Goal: Task Accomplishment & Management: Manage account settings

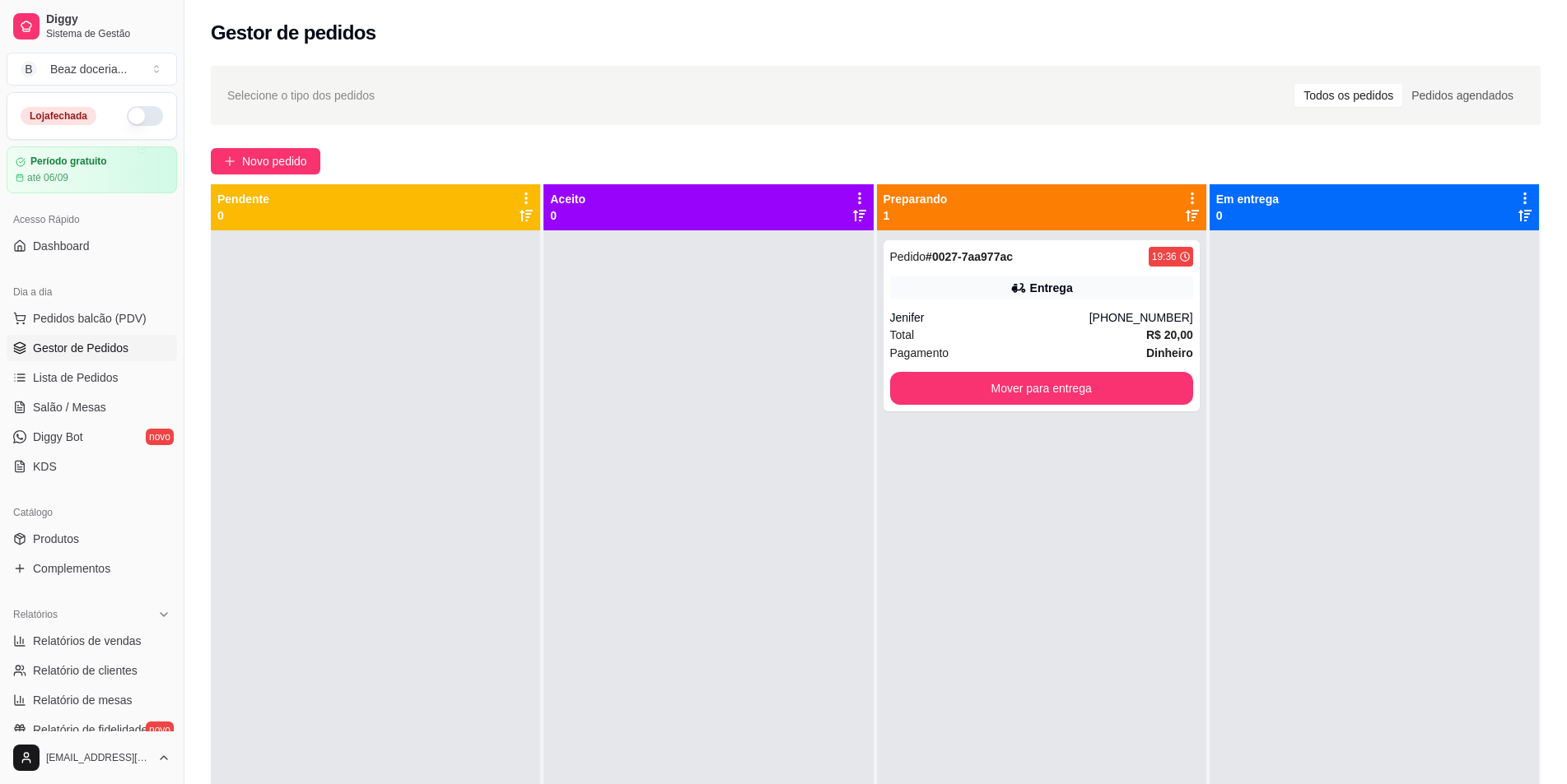
click at [128, 115] on button "button" at bounding box center [145, 116] width 37 height 20
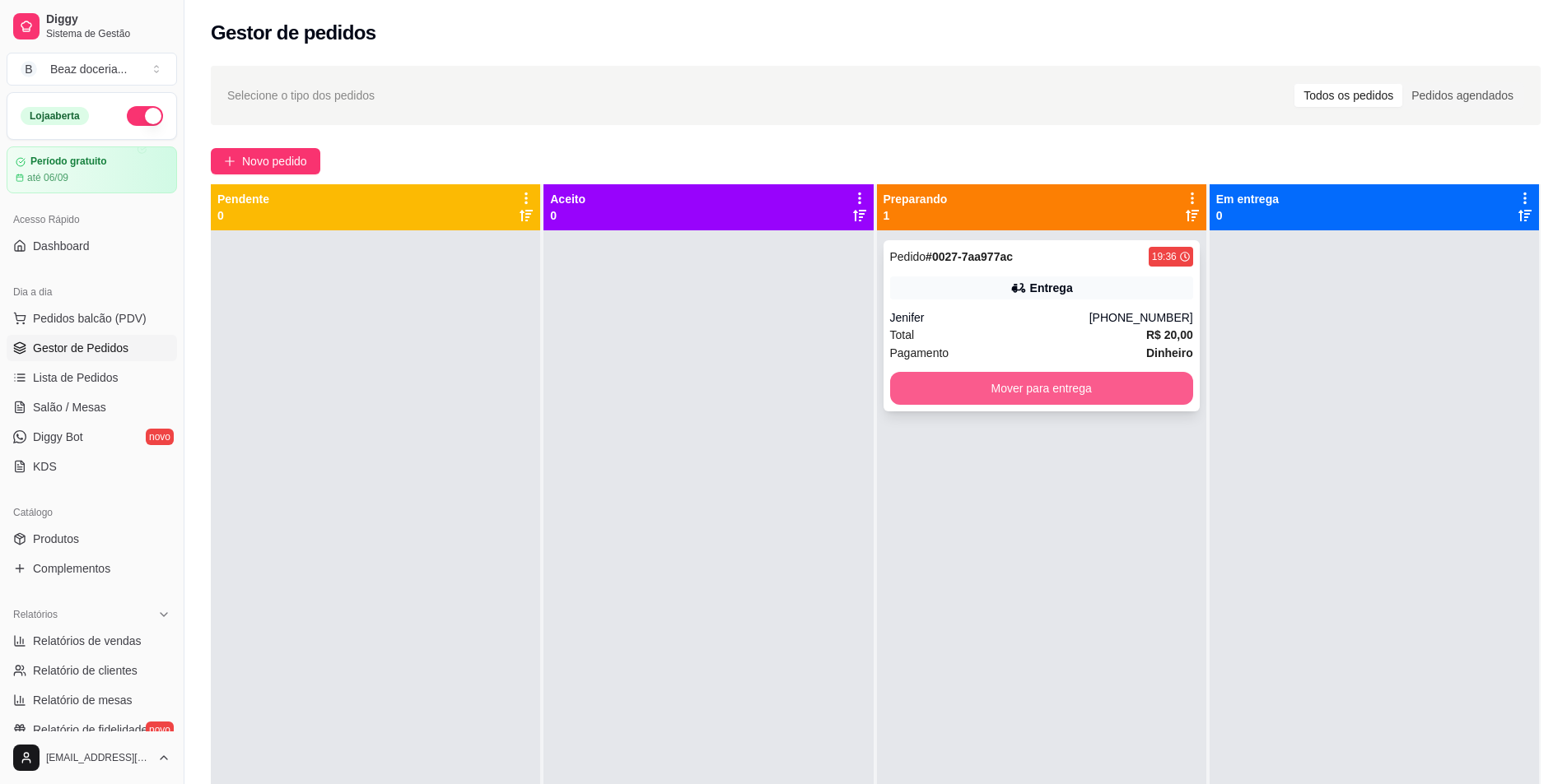
click at [1039, 389] on button "Mover para entrega" at bounding box center [1040, 388] width 302 height 33
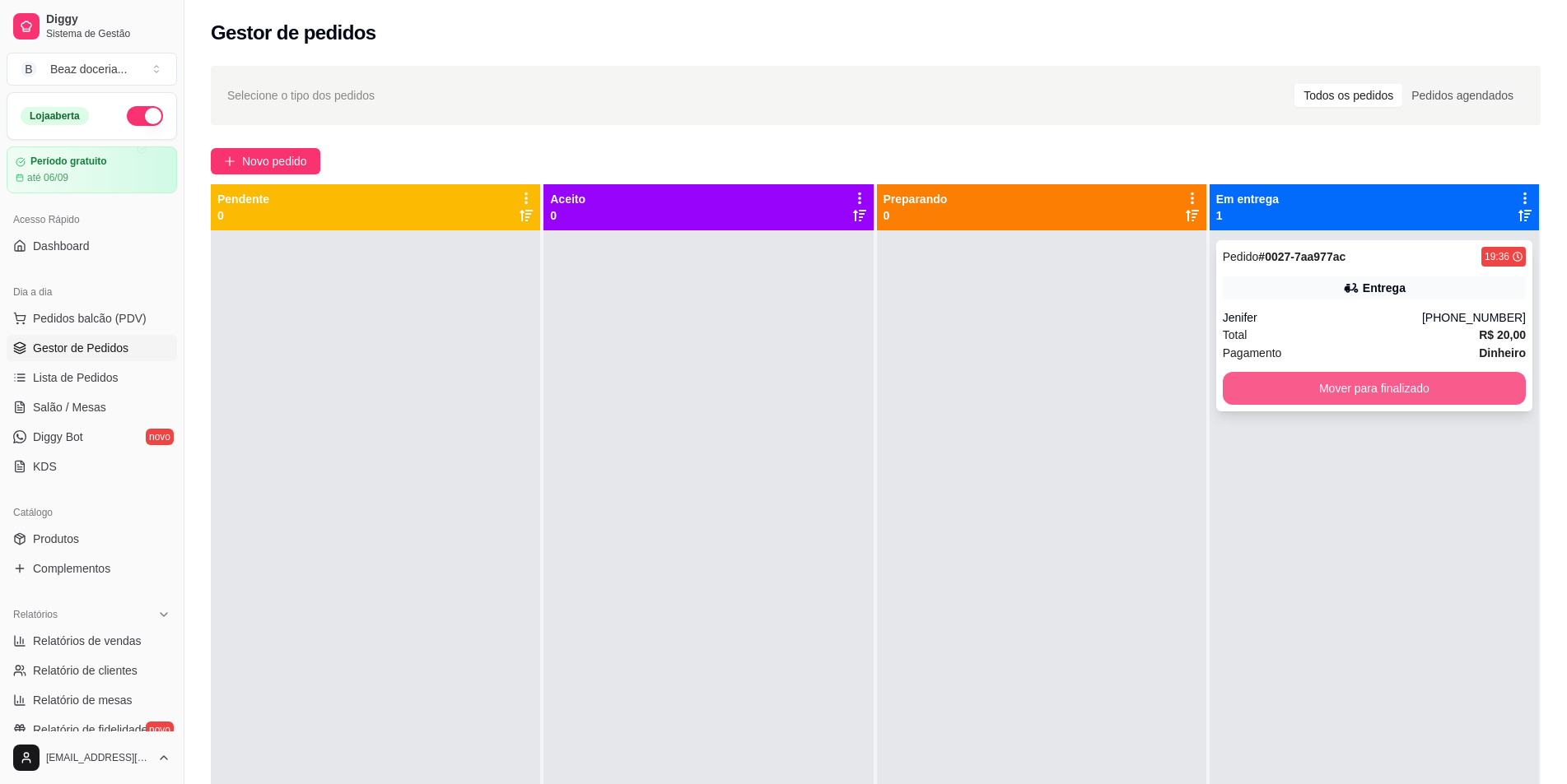
click at [1344, 391] on button "Mover para finalizado" at bounding box center [1374, 388] width 302 height 33
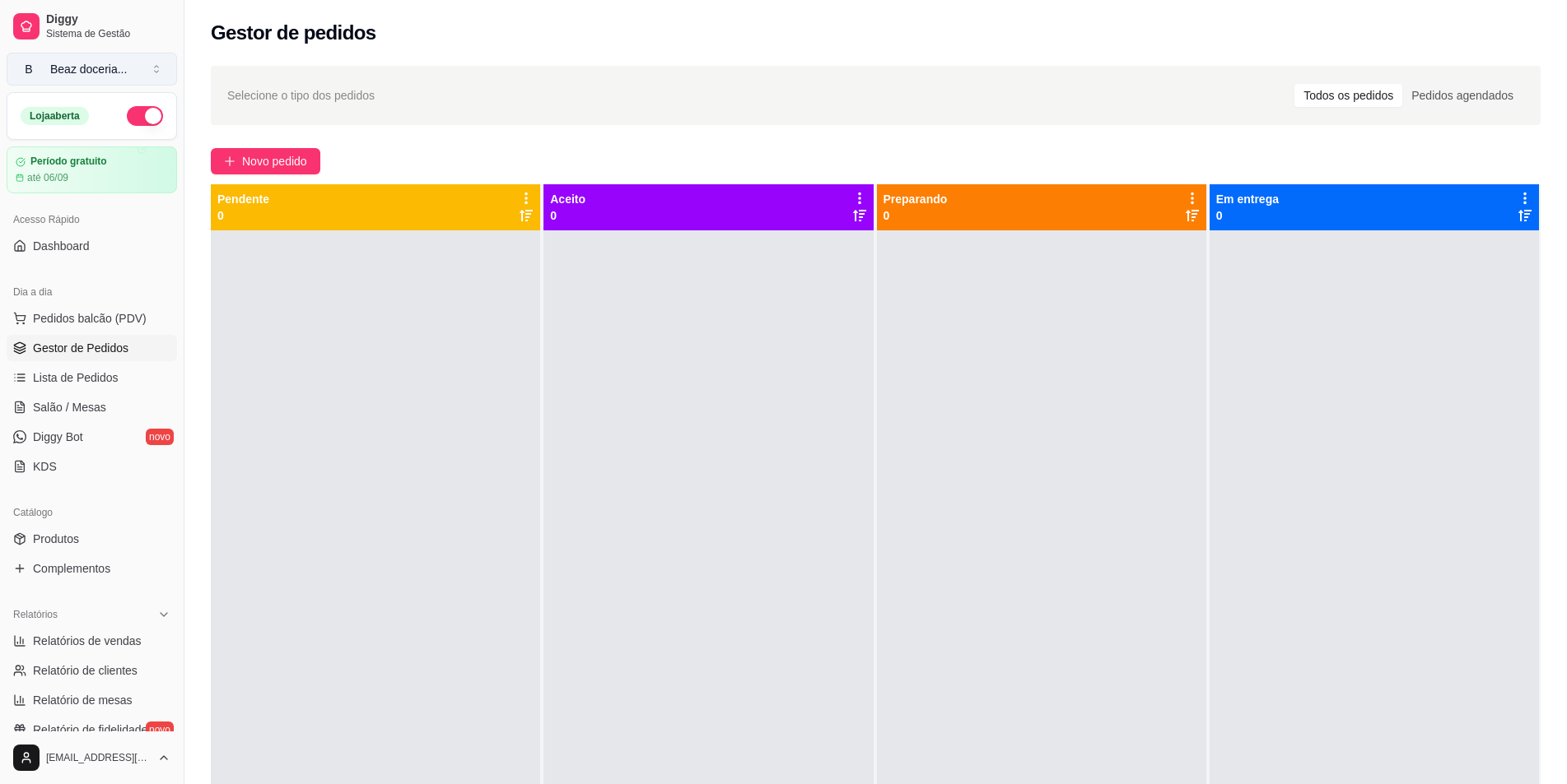
click at [118, 60] on div "Beaz doceria ..." at bounding box center [88, 68] width 76 height 17
click at [424, 43] on div "Gestor de pedidos" at bounding box center [875, 33] width 1330 height 27
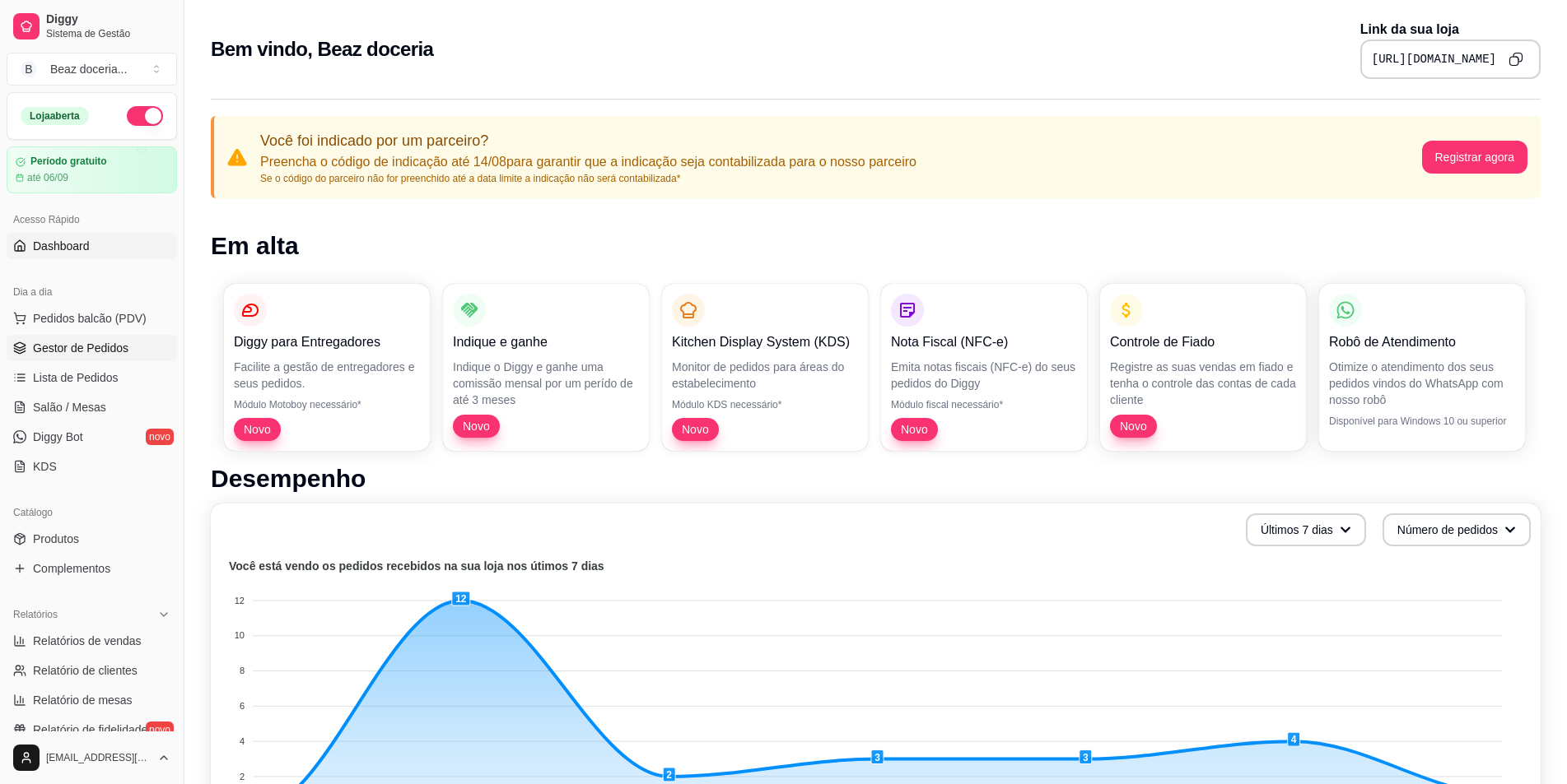
click at [94, 339] on link "Gestor de Pedidos" at bounding box center [92, 348] width 171 height 27
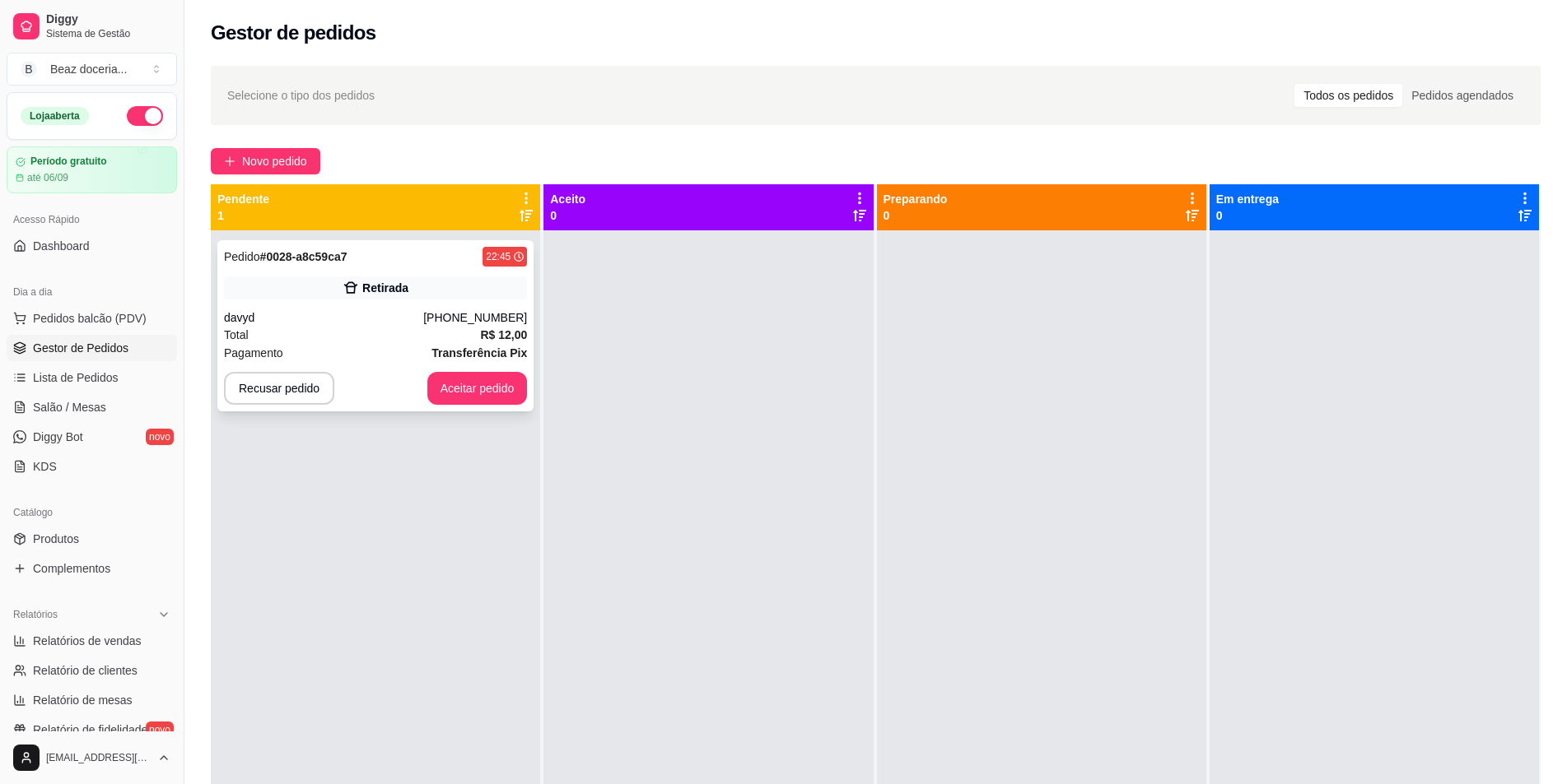
click at [376, 295] on div "Retirada" at bounding box center [385, 287] width 46 height 17
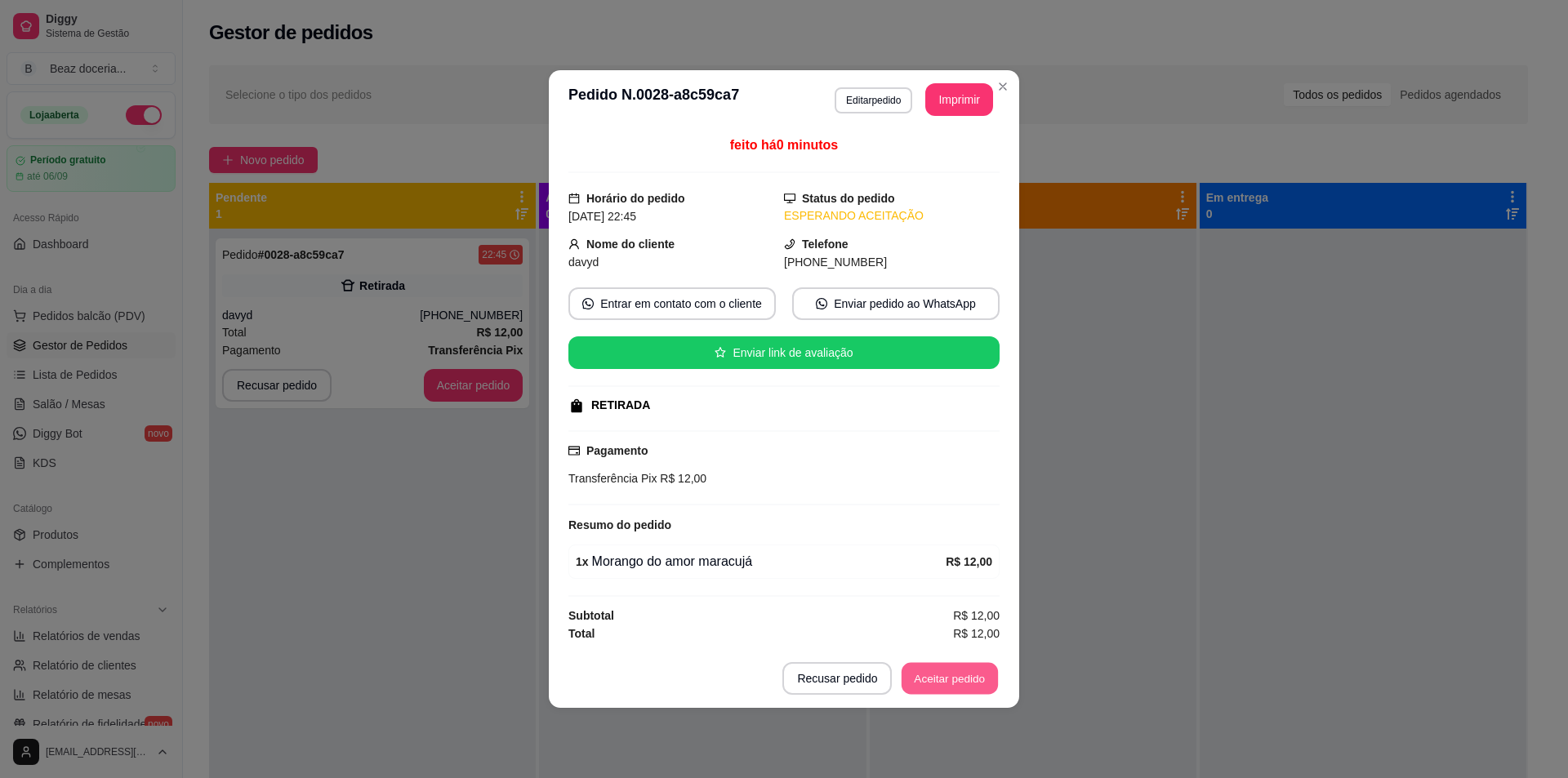
click at [930, 678] on button "Aceitar pedido" at bounding box center [949, 679] width 96 height 31
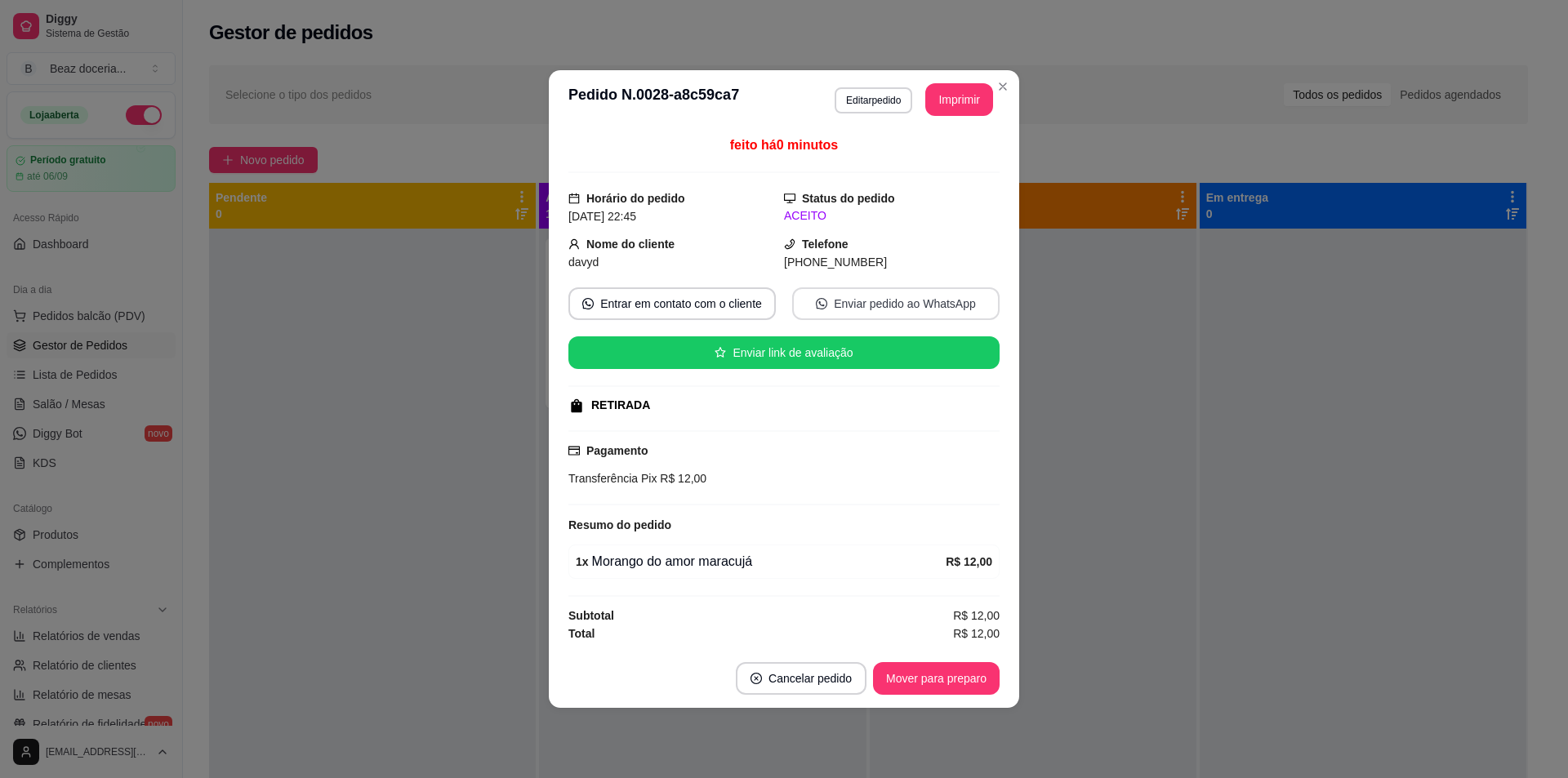
click at [869, 310] on button "Enviar pedido ao WhatsApp" at bounding box center [895, 303] width 208 height 32
click at [912, 670] on button "Mover para preparo" at bounding box center [935, 678] width 127 height 32
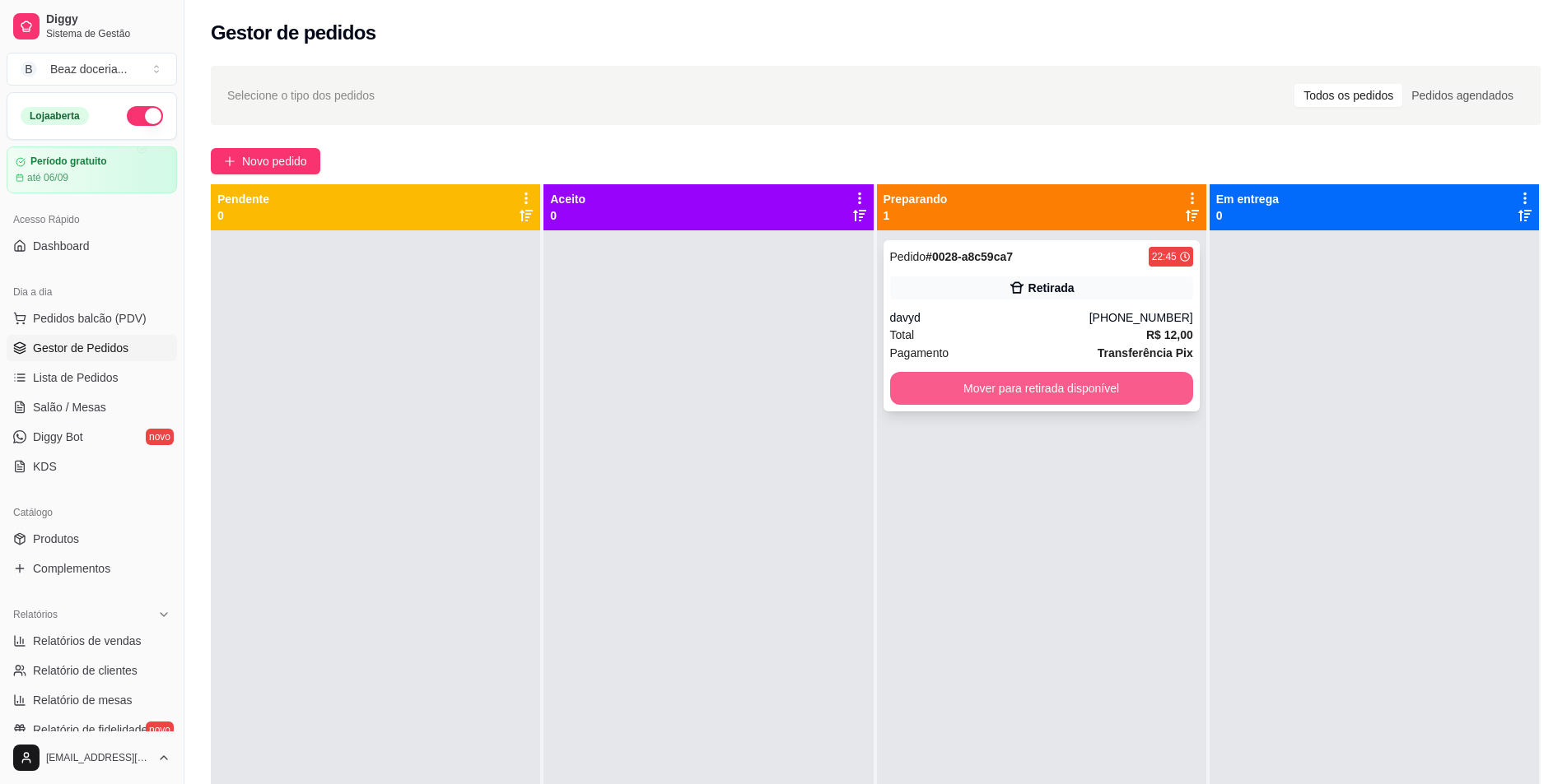
click at [990, 380] on button "Mover para retirada disponível" at bounding box center [1040, 388] width 302 height 33
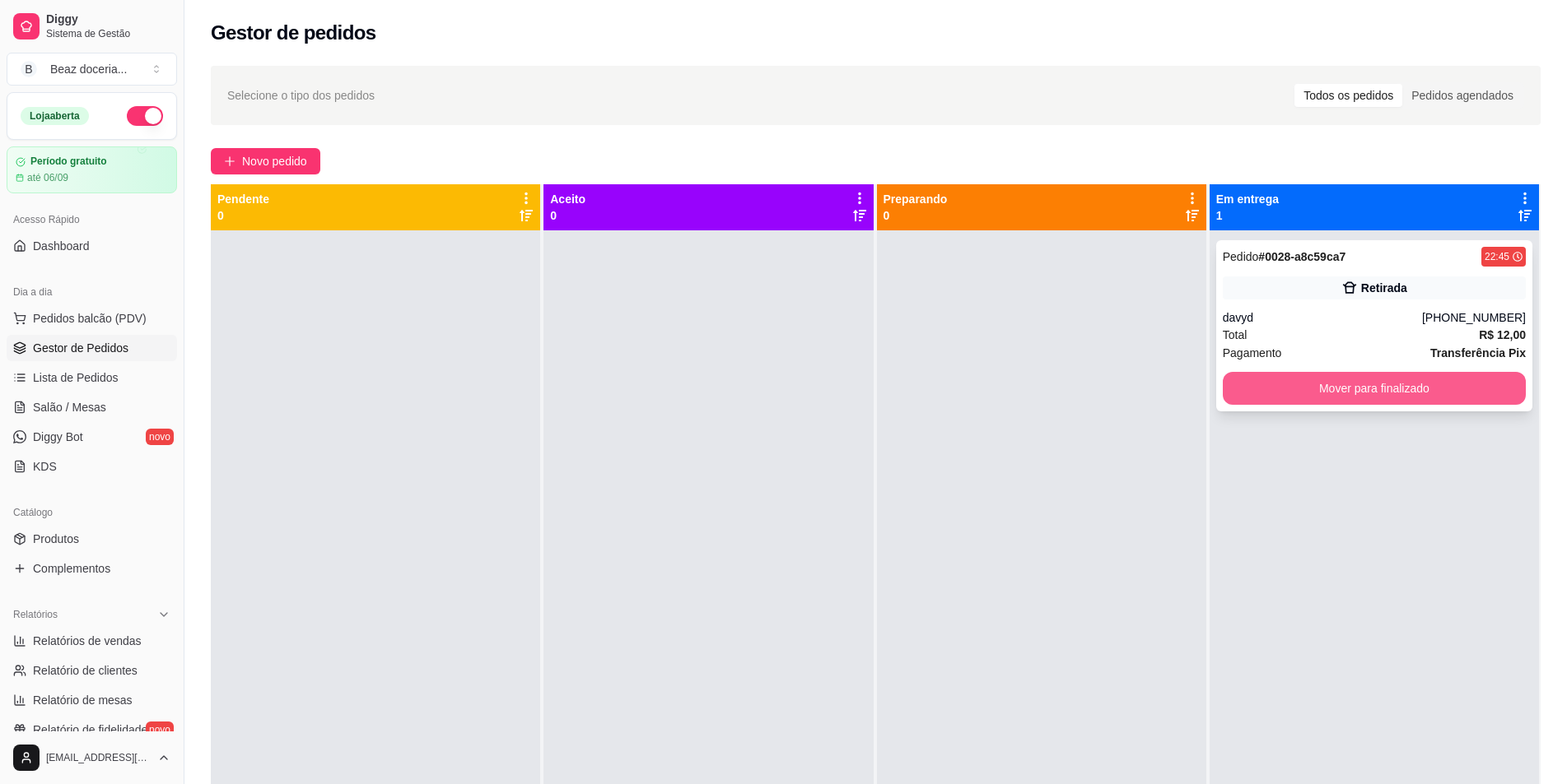
click at [1361, 378] on button "Mover para finalizado" at bounding box center [1374, 388] width 302 height 33
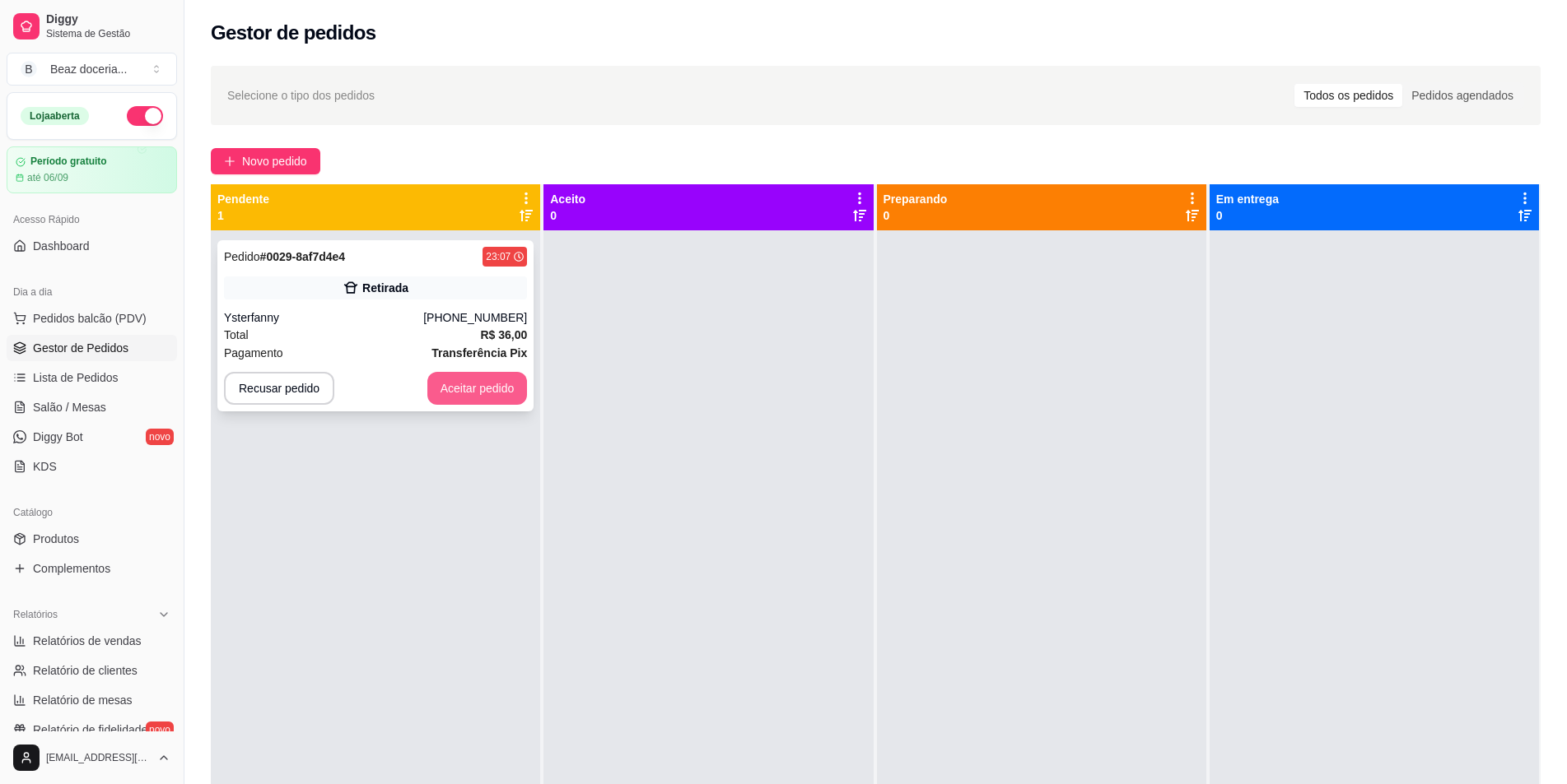
click at [468, 384] on button "Aceitar pedido" at bounding box center [477, 388] width 100 height 33
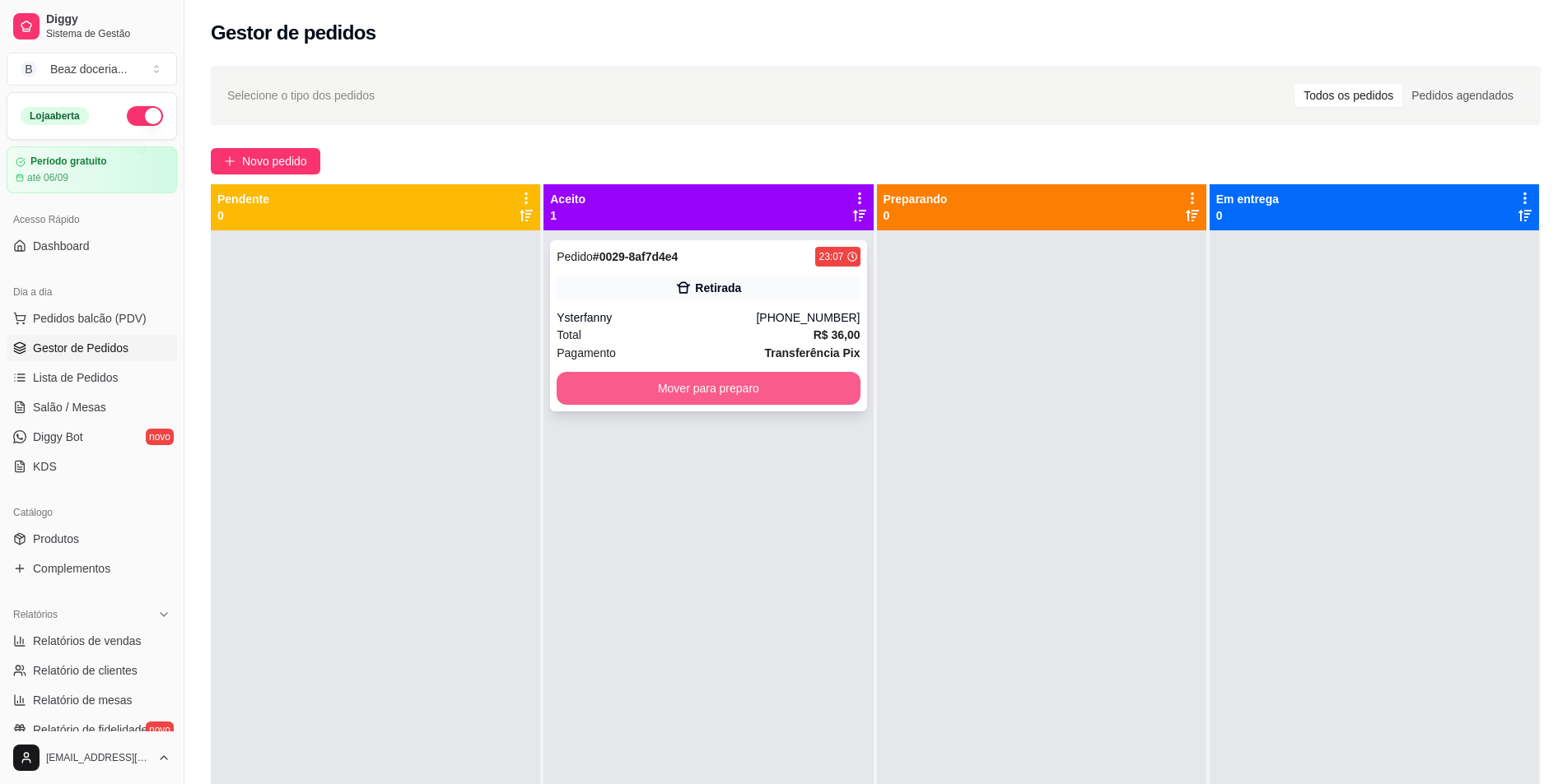
click at [797, 380] on button "Mover para preparo" at bounding box center [707, 388] width 302 height 33
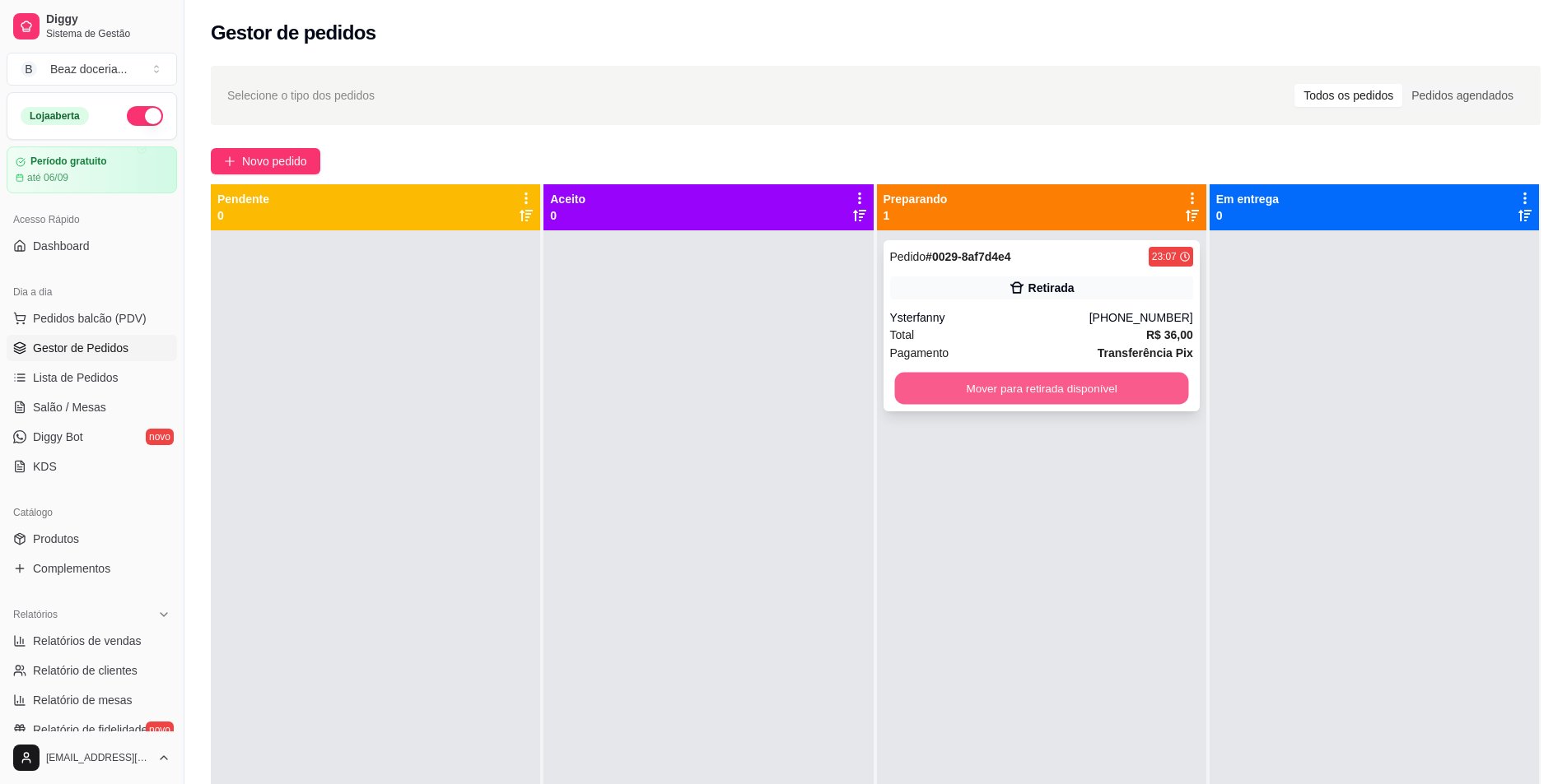
click at [1005, 384] on button "Mover para retirada disponível" at bounding box center [1040, 389] width 294 height 32
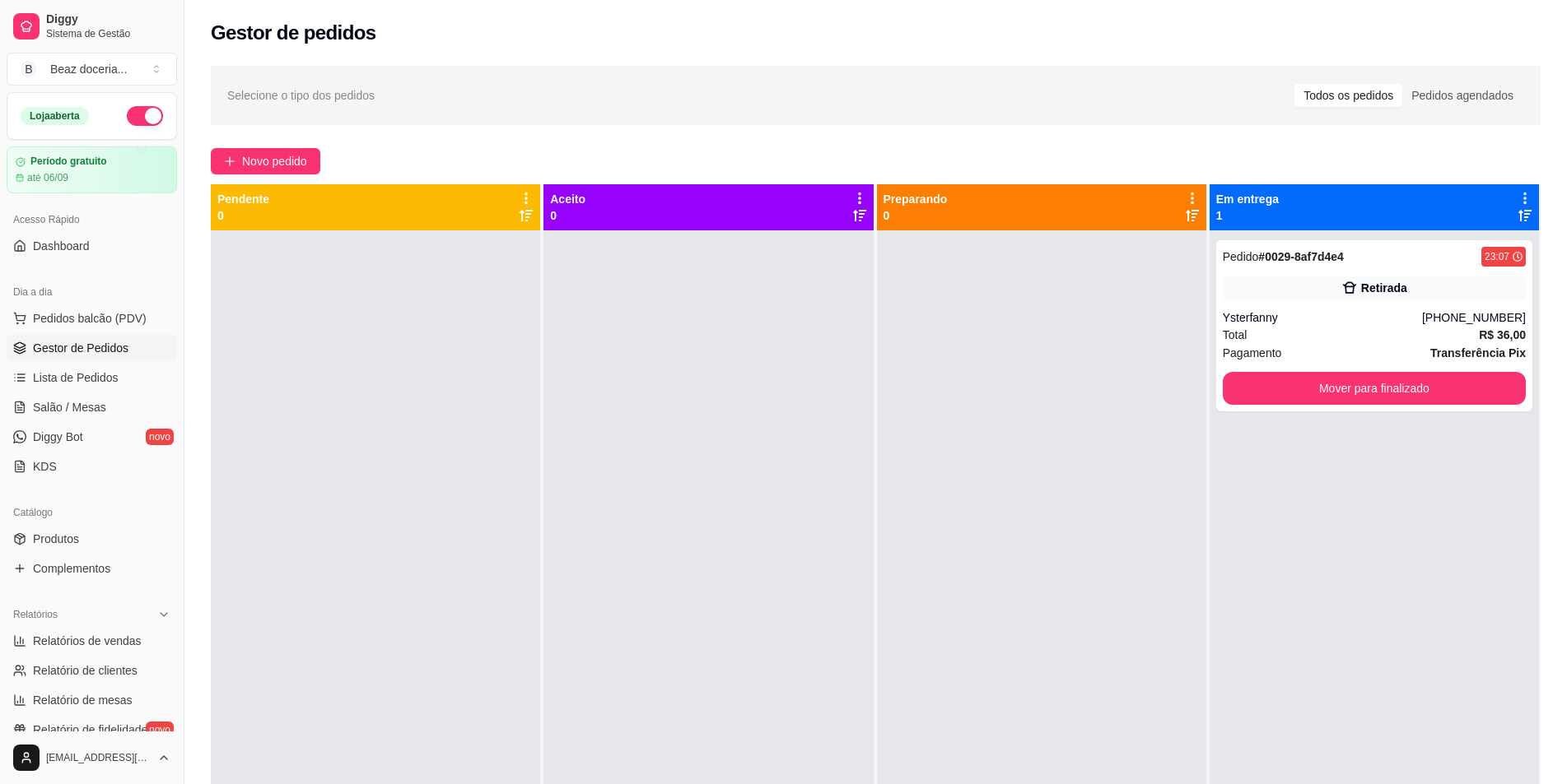
click at [133, 111] on button "button" at bounding box center [145, 116] width 37 height 20
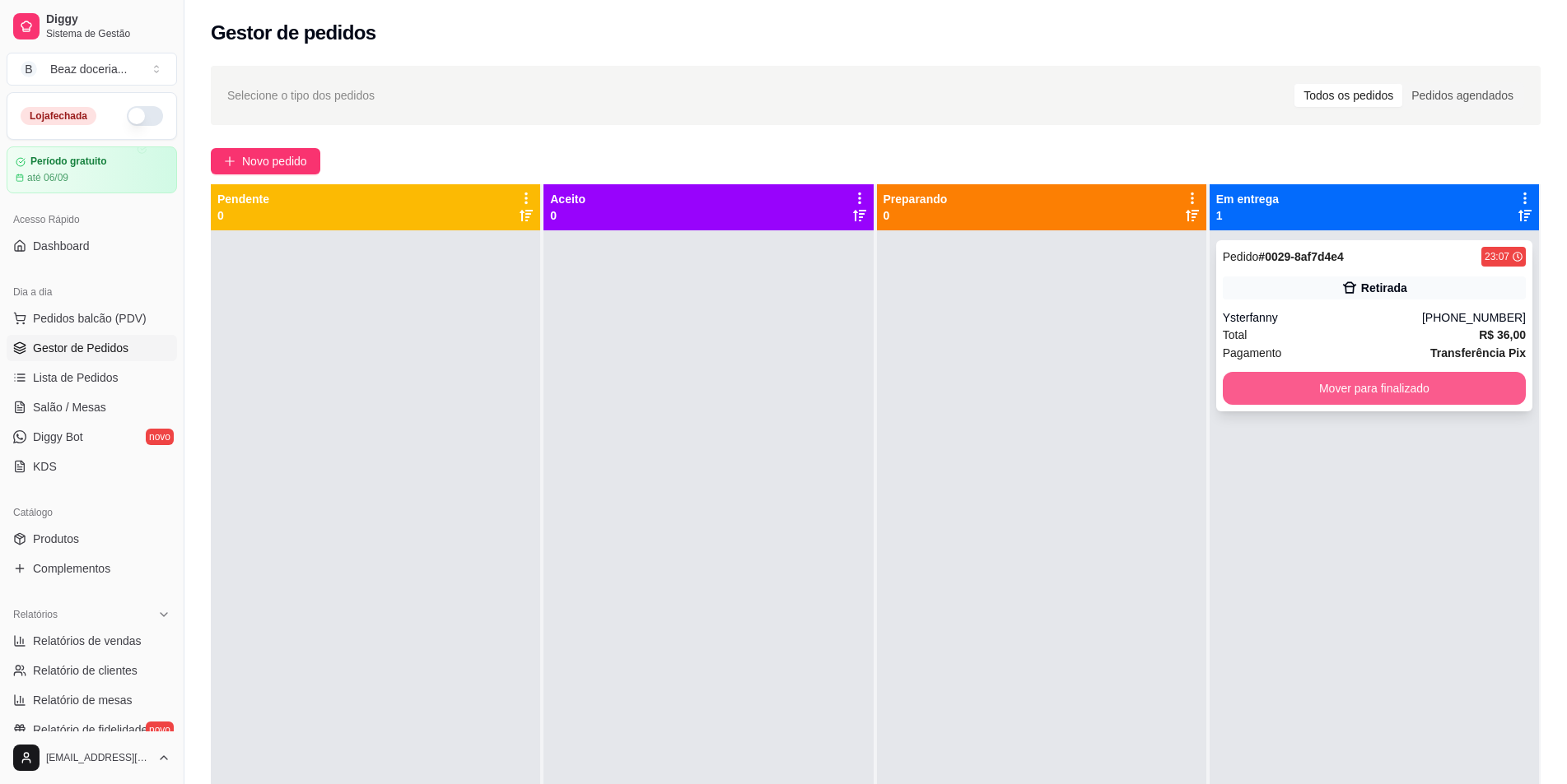
click at [1275, 380] on button "Mover para finalizado" at bounding box center [1374, 388] width 302 height 33
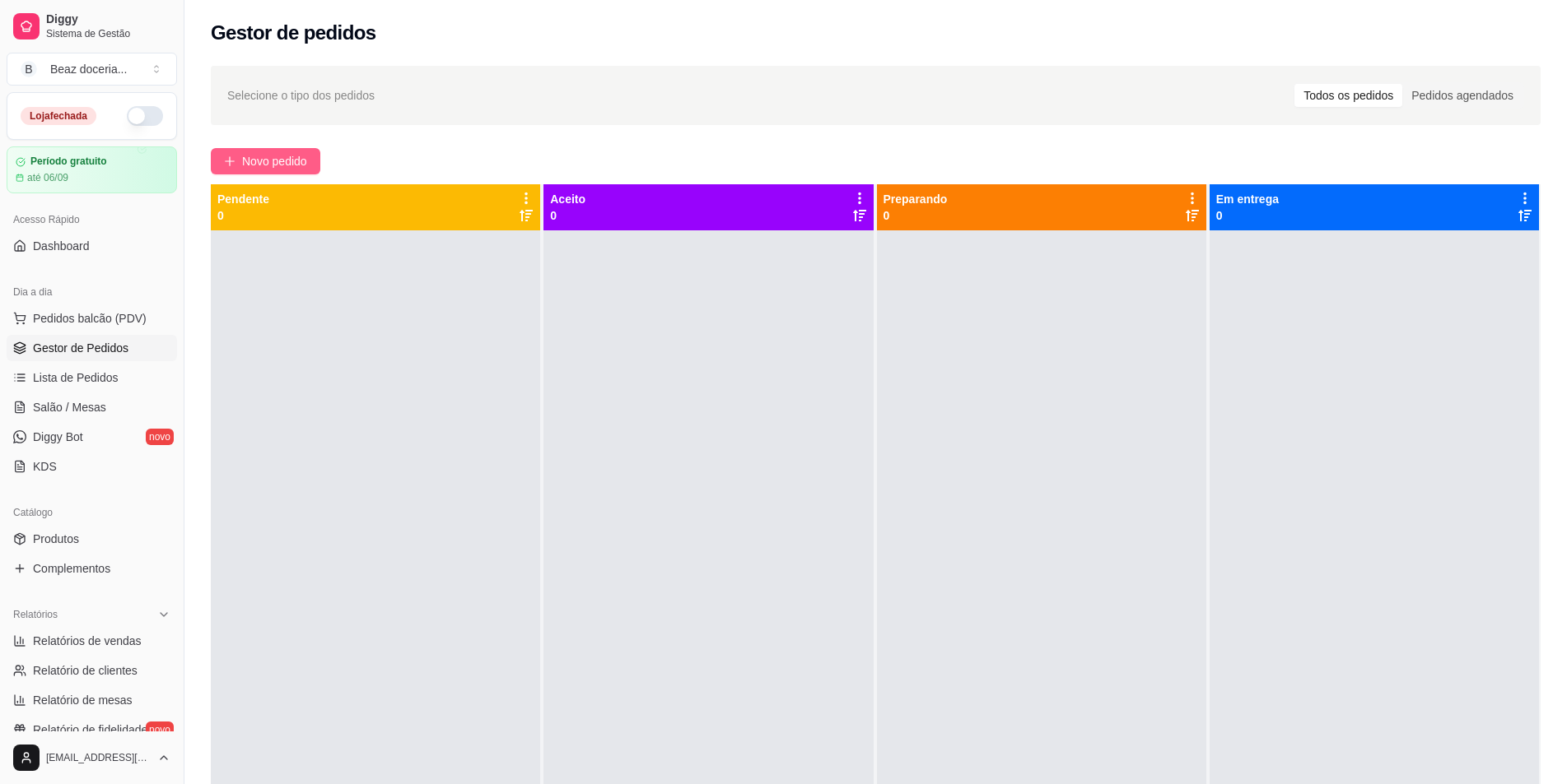
click at [246, 162] on span "Novo pedido" at bounding box center [275, 162] width 65 height 18
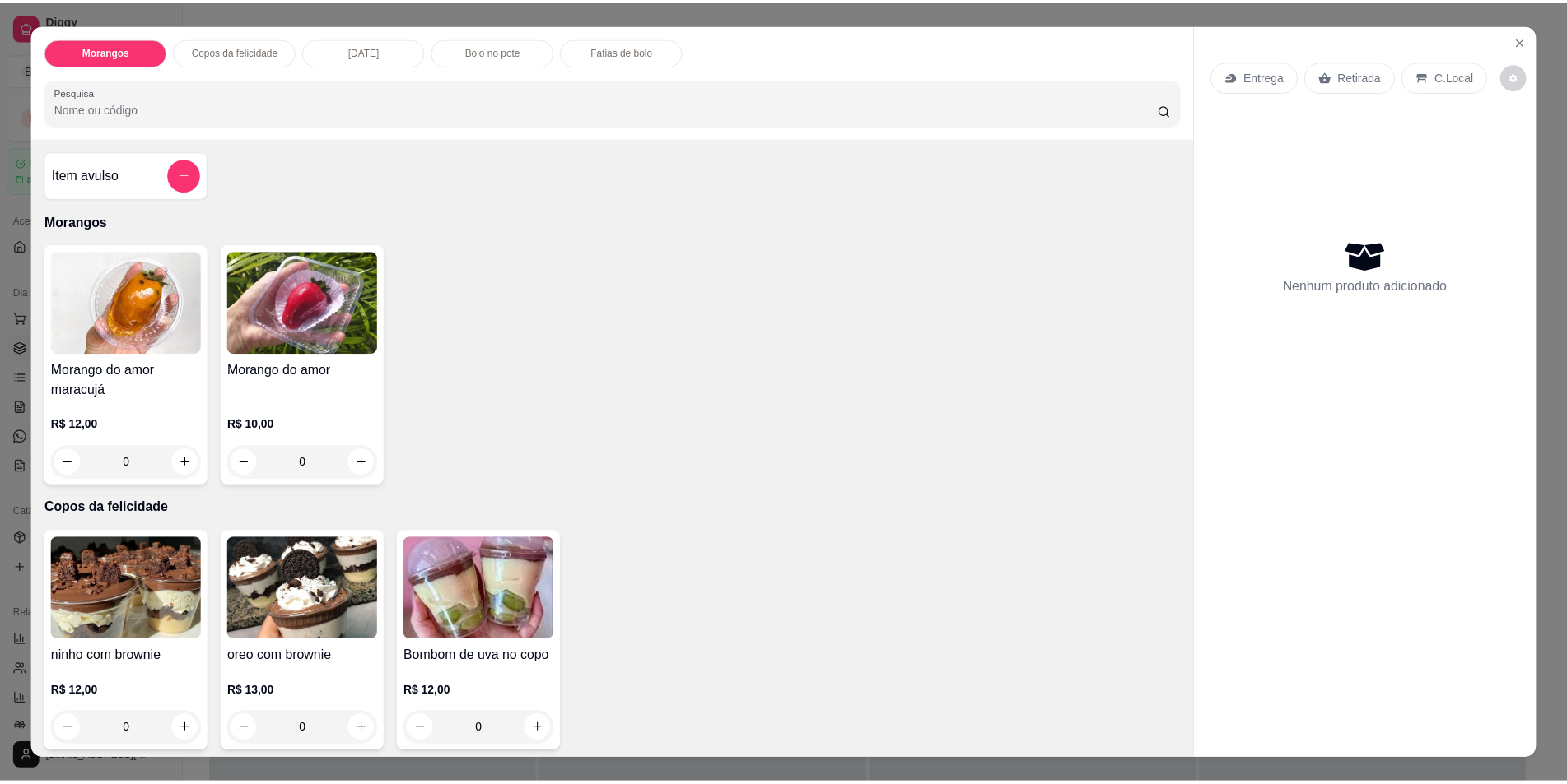
scroll to position [138, 0]
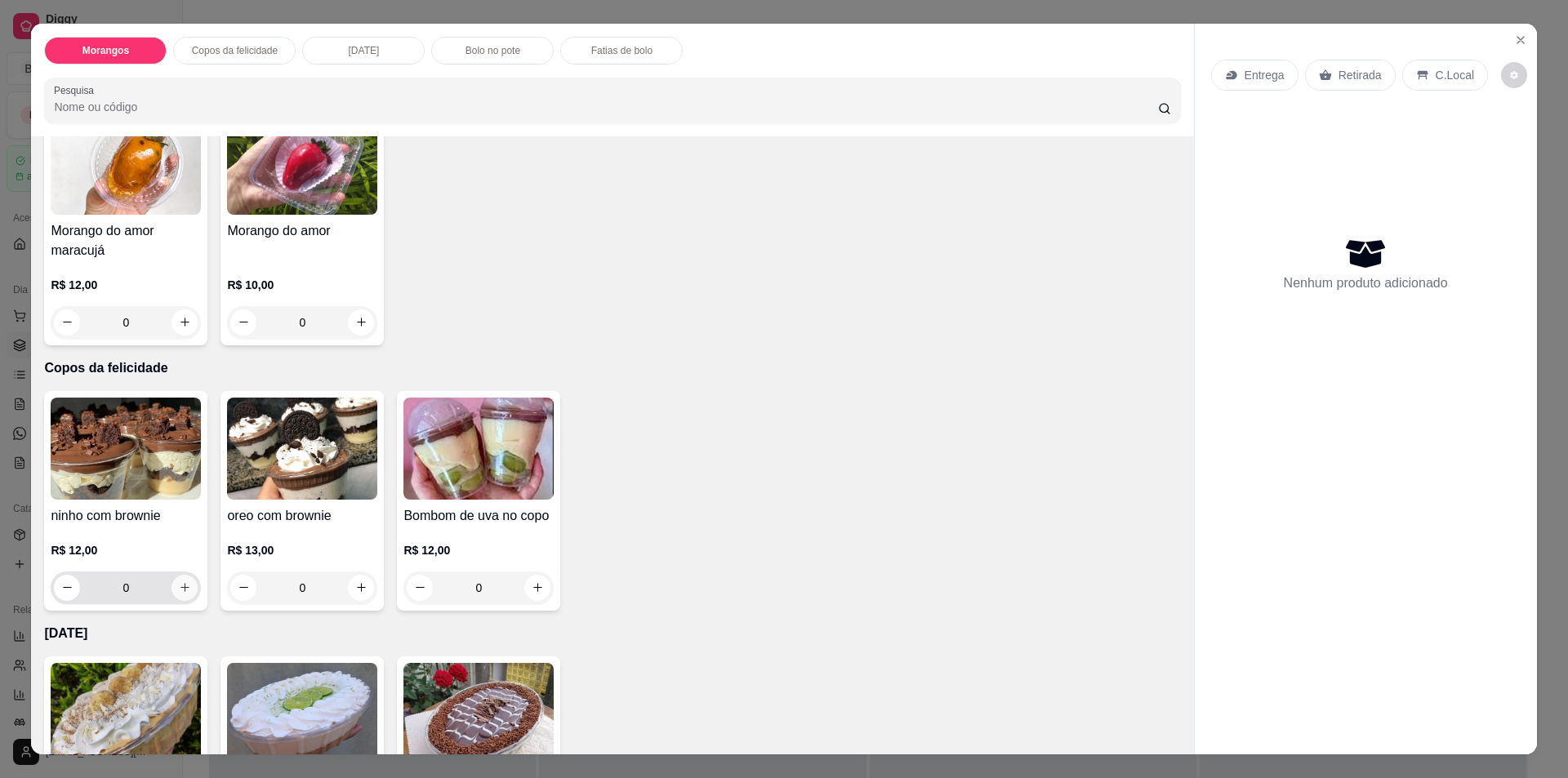
click at [182, 591] on icon "increase-product-quantity" at bounding box center [185, 587] width 12 height 12
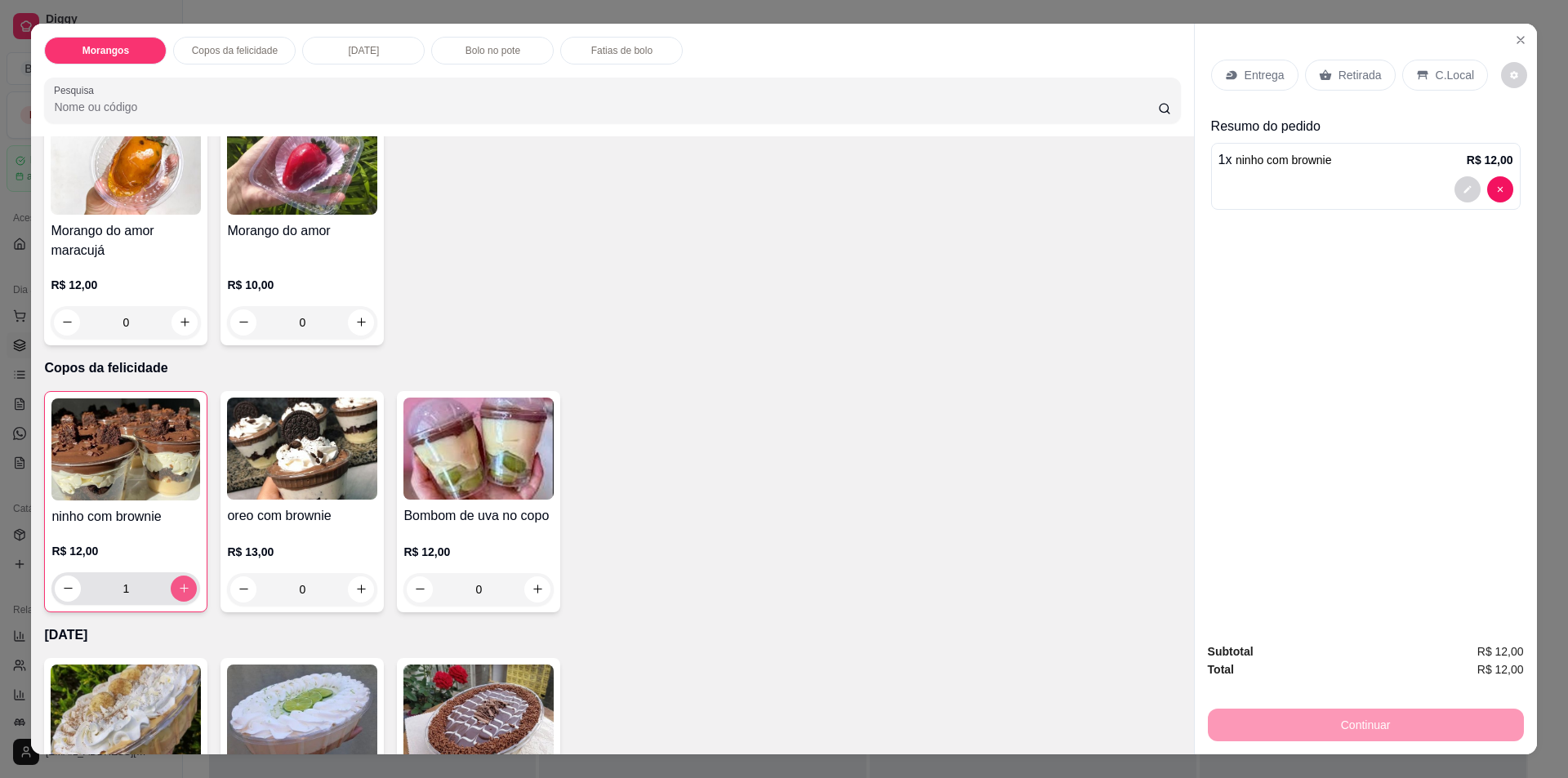
click at [183, 591] on icon "increase-product-quantity" at bounding box center [184, 588] width 12 height 12
type input "2"
click at [1365, 78] on p "Retirada" at bounding box center [1359, 75] width 43 height 17
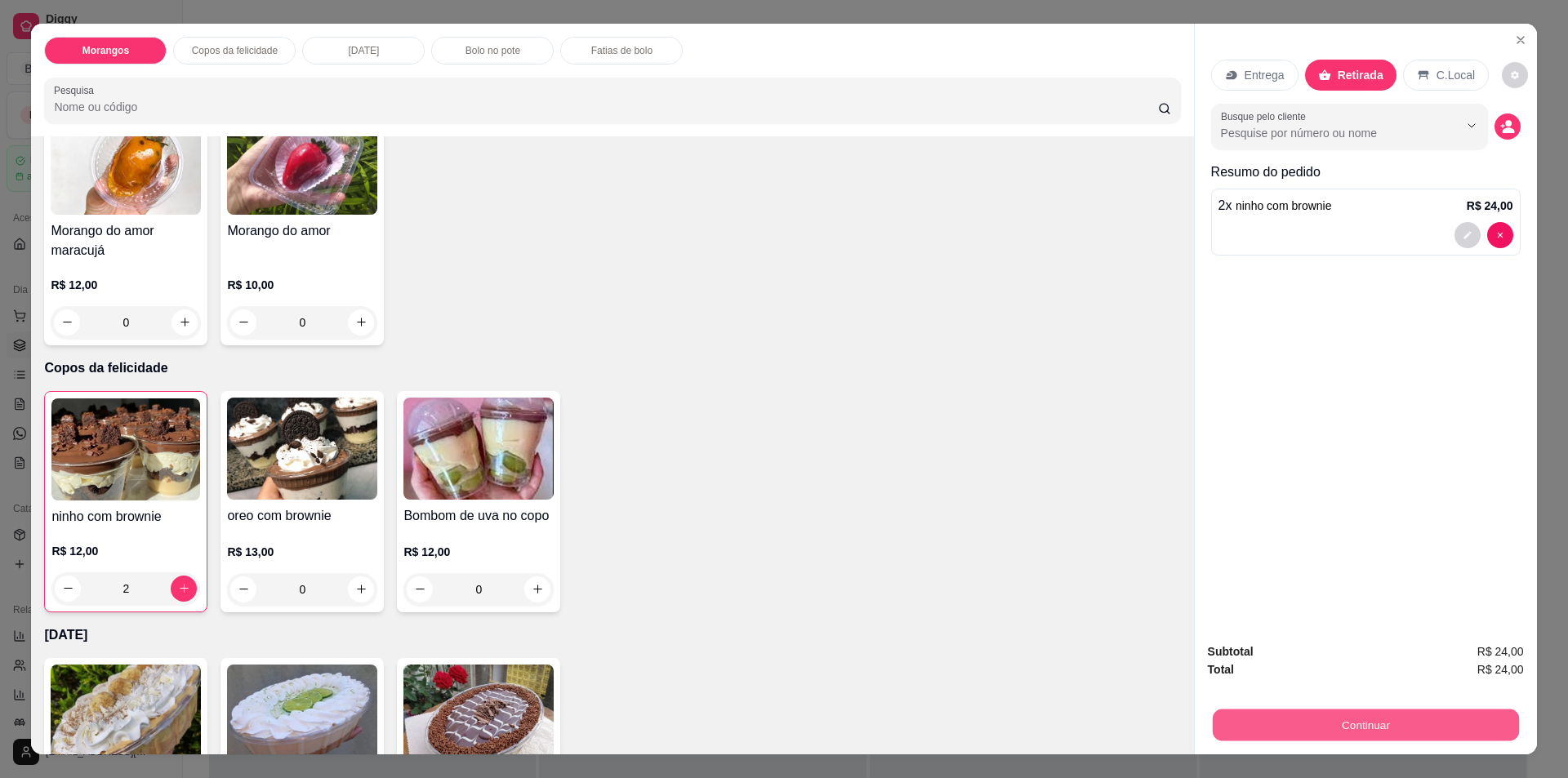
click at [1404, 723] on button "Continuar" at bounding box center [1364, 725] width 306 height 31
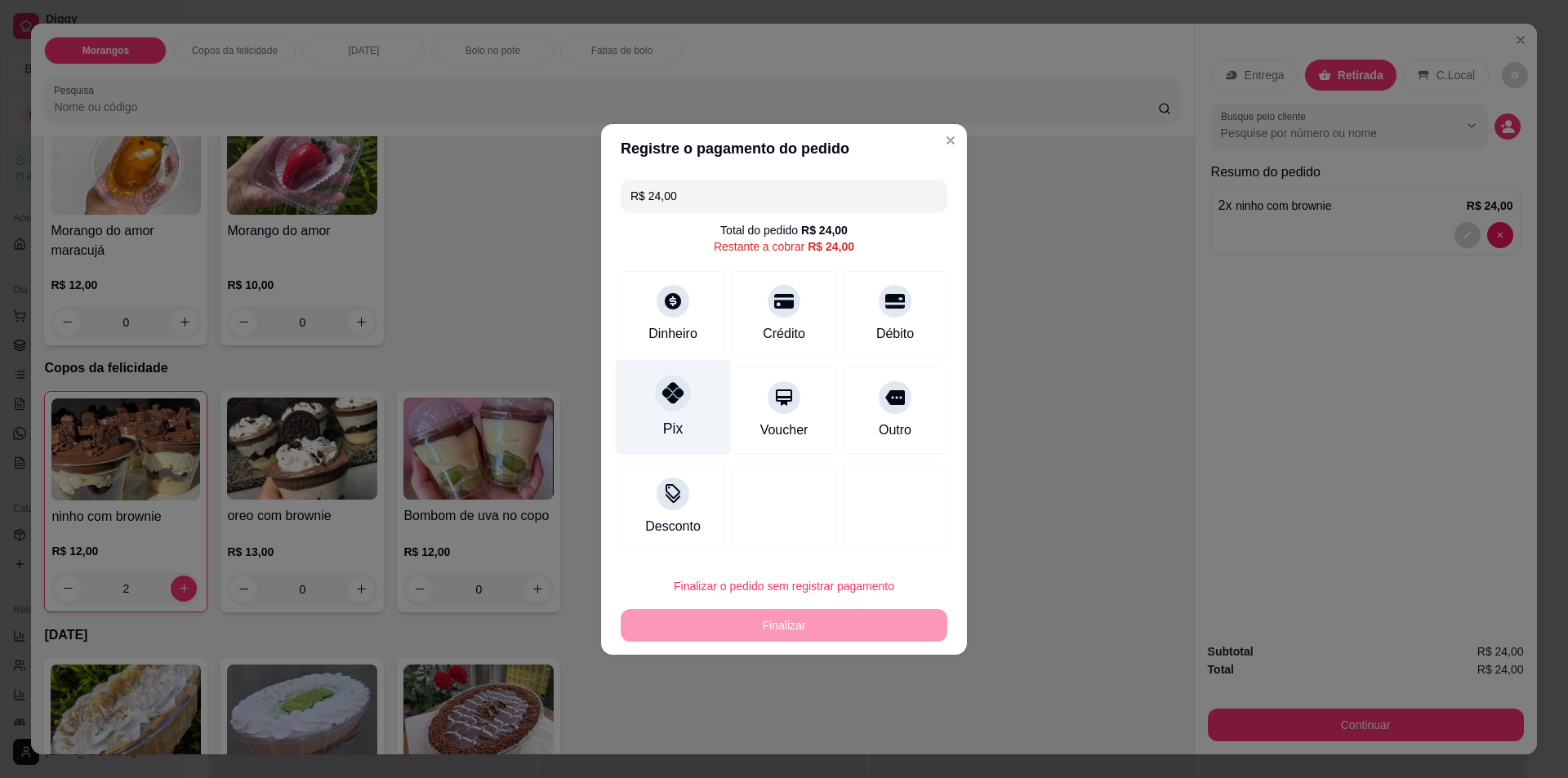
click at [672, 439] on div "Pix" at bounding box center [673, 429] width 20 height 22
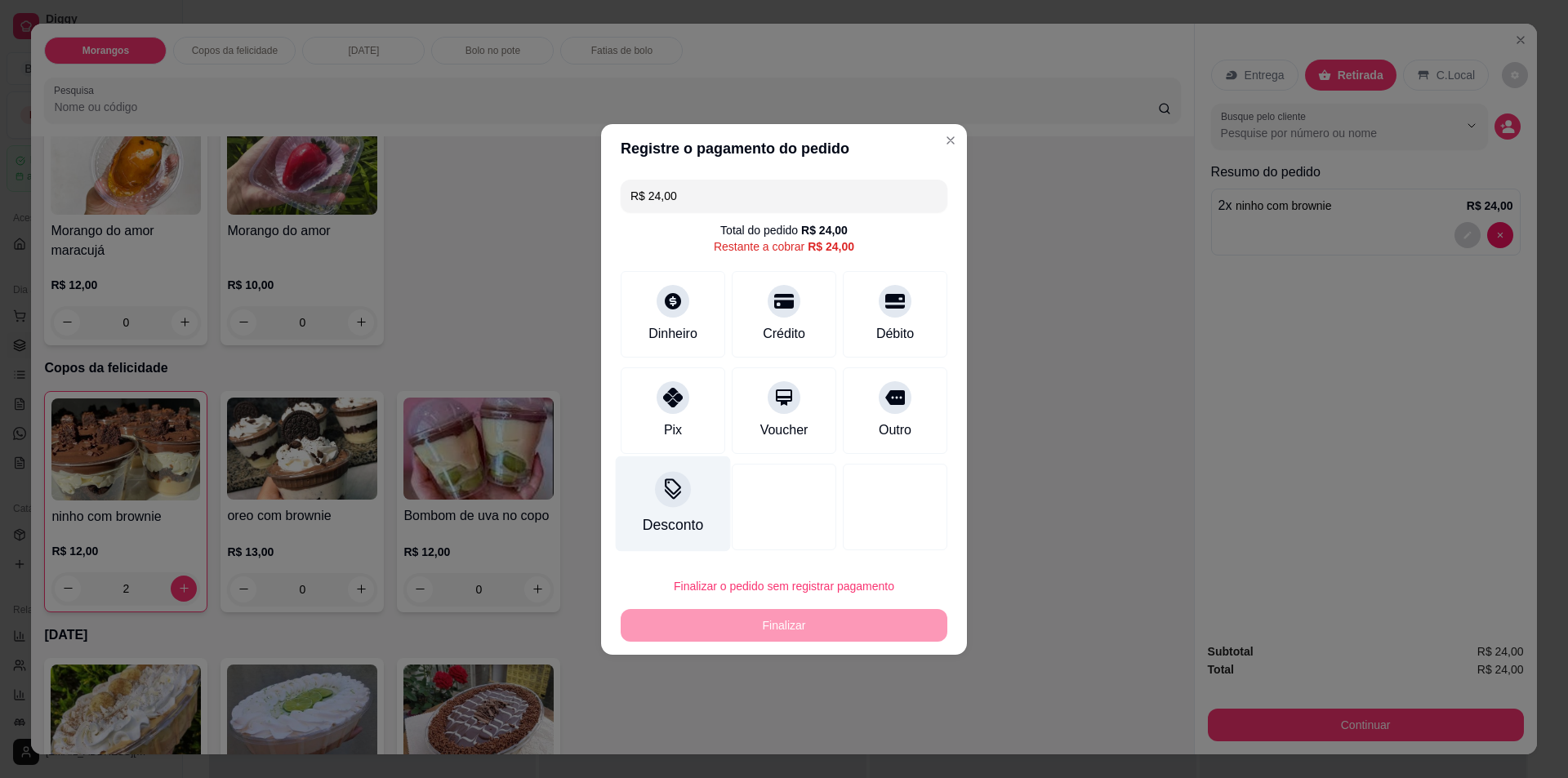
type input "R$ 0,00"
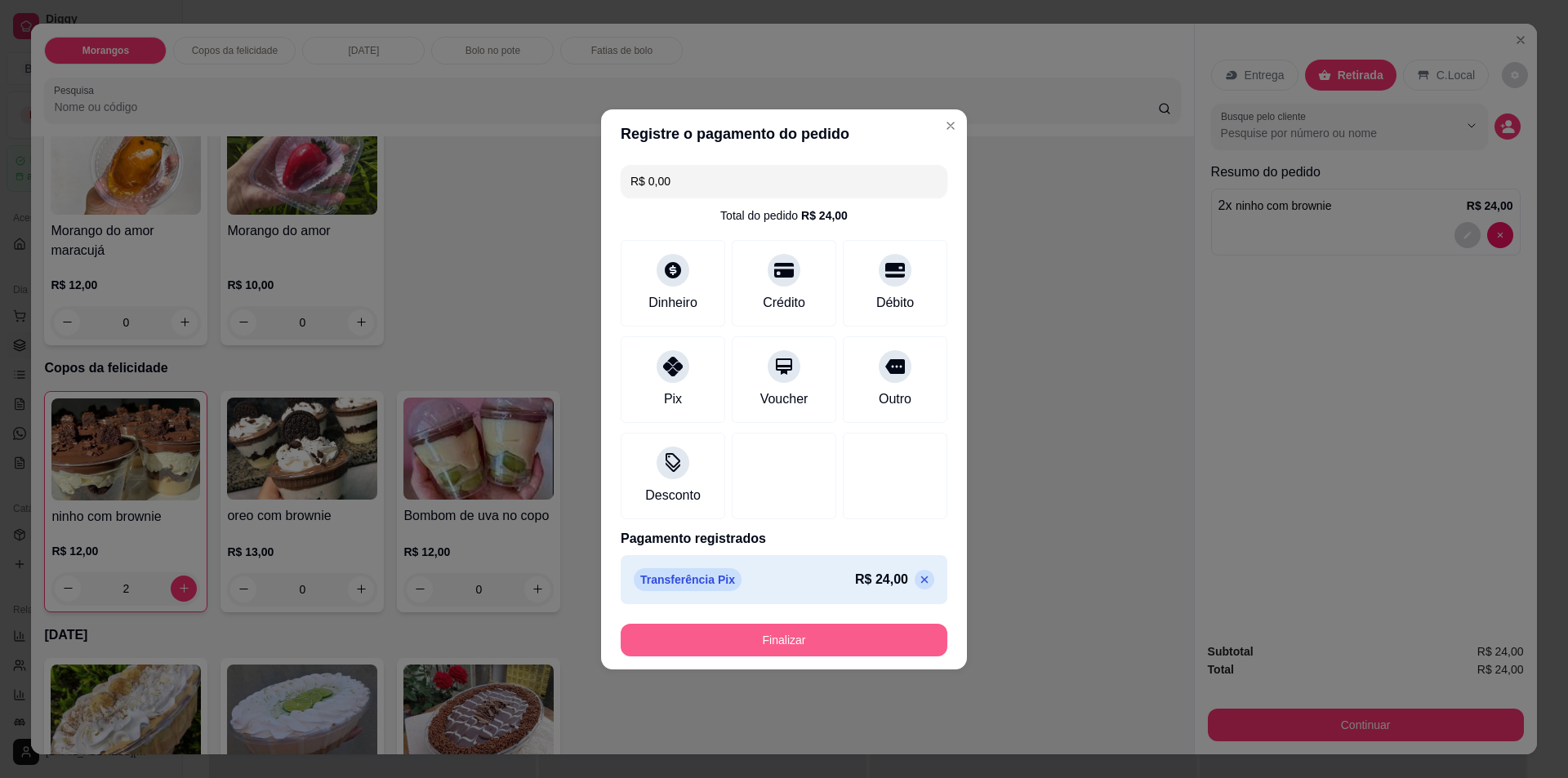
click at [801, 646] on button "Finalizar" at bounding box center [784, 639] width 327 height 32
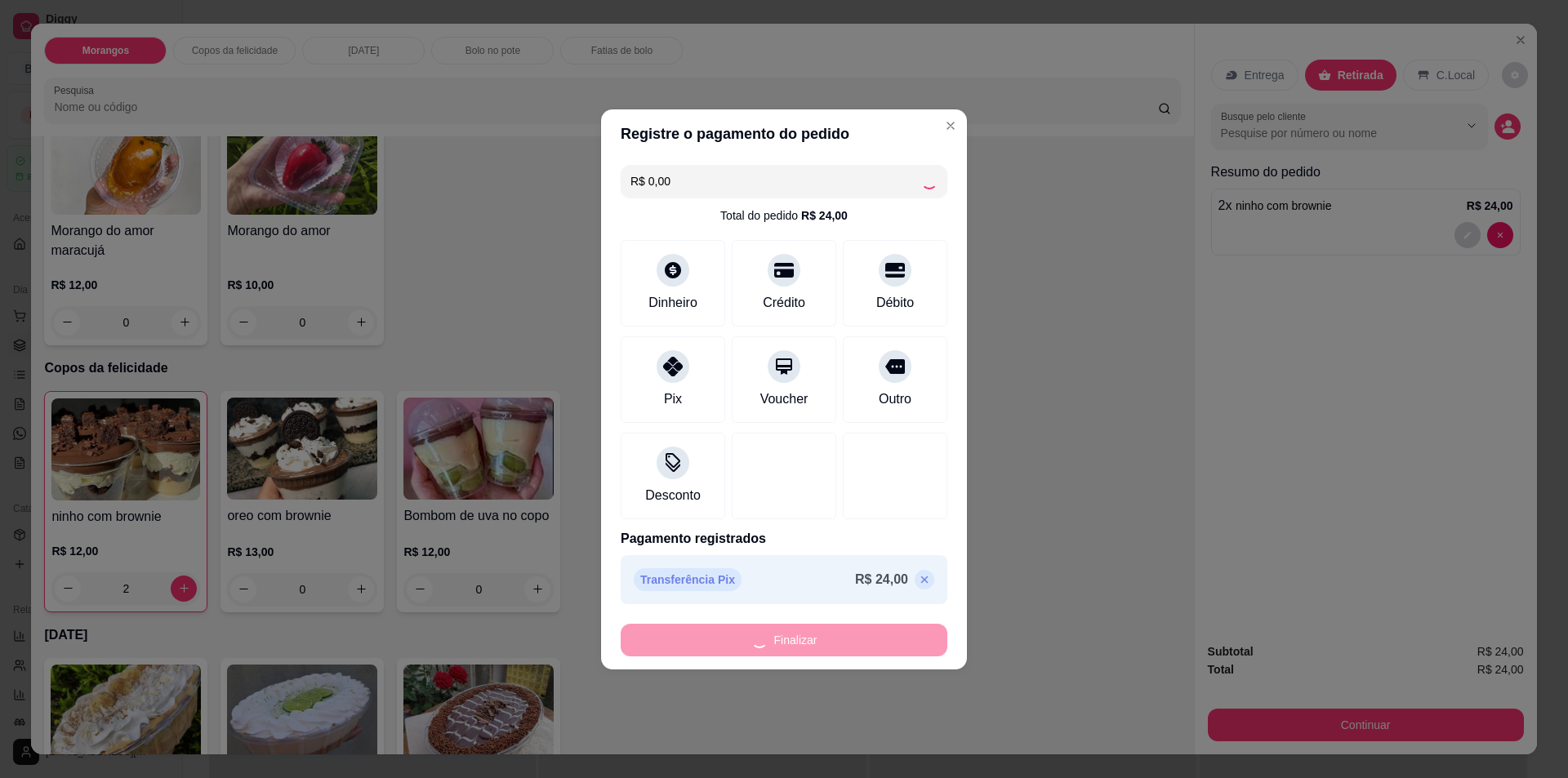
type input "0"
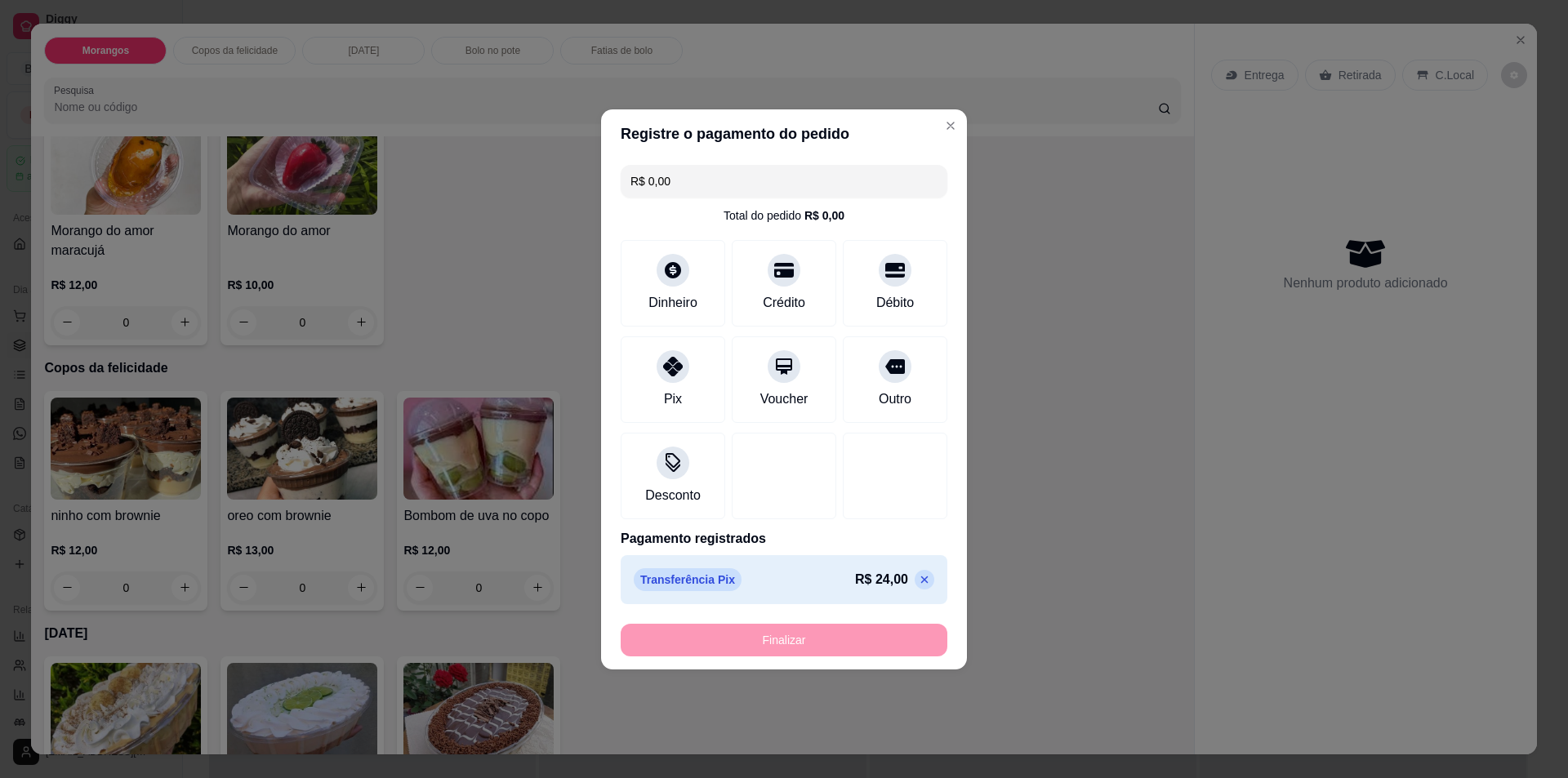
type input "-R$ 24,00"
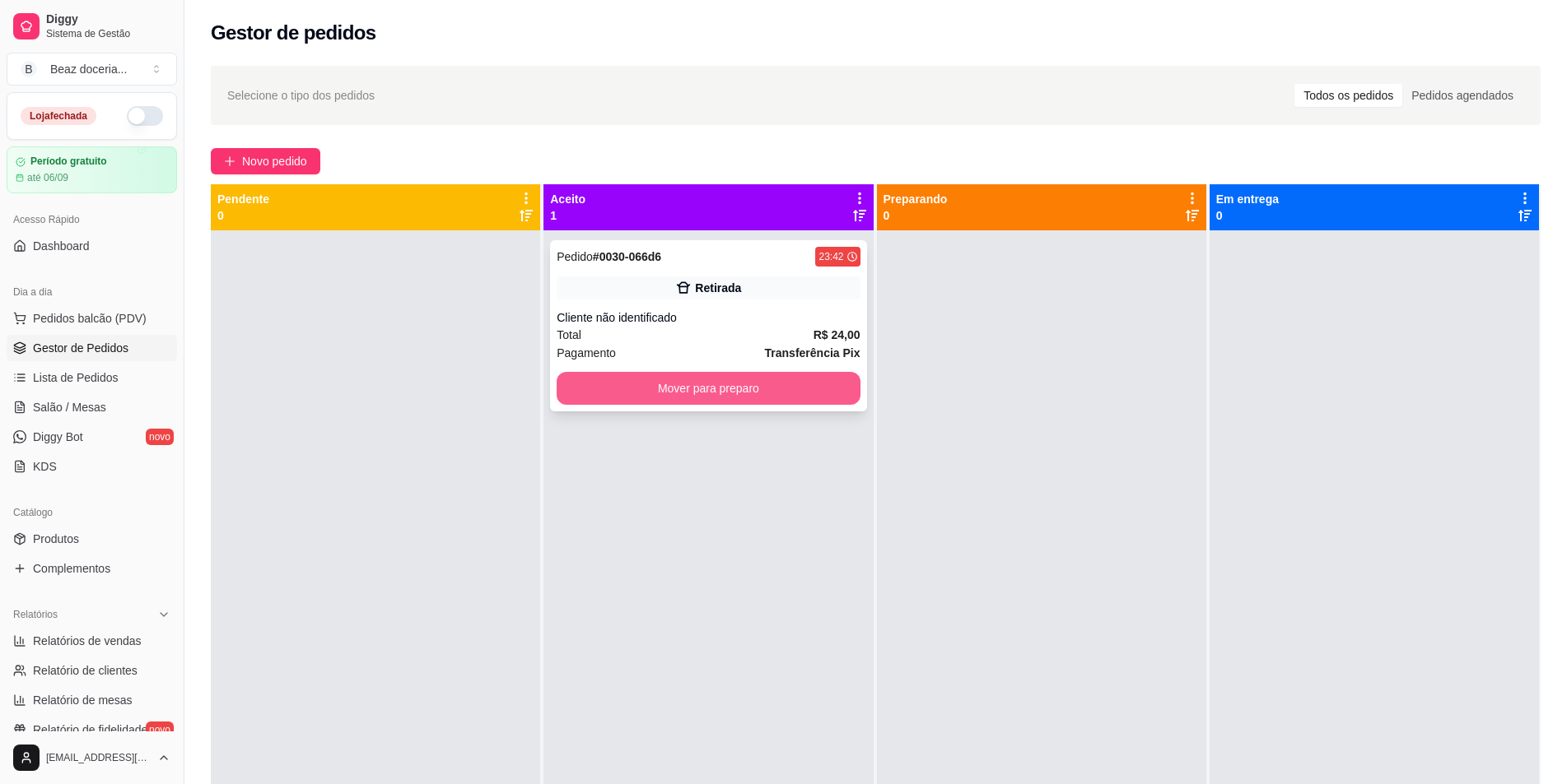
click at [711, 385] on button "Mover para preparo" at bounding box center [707, 388] width 302 height 33
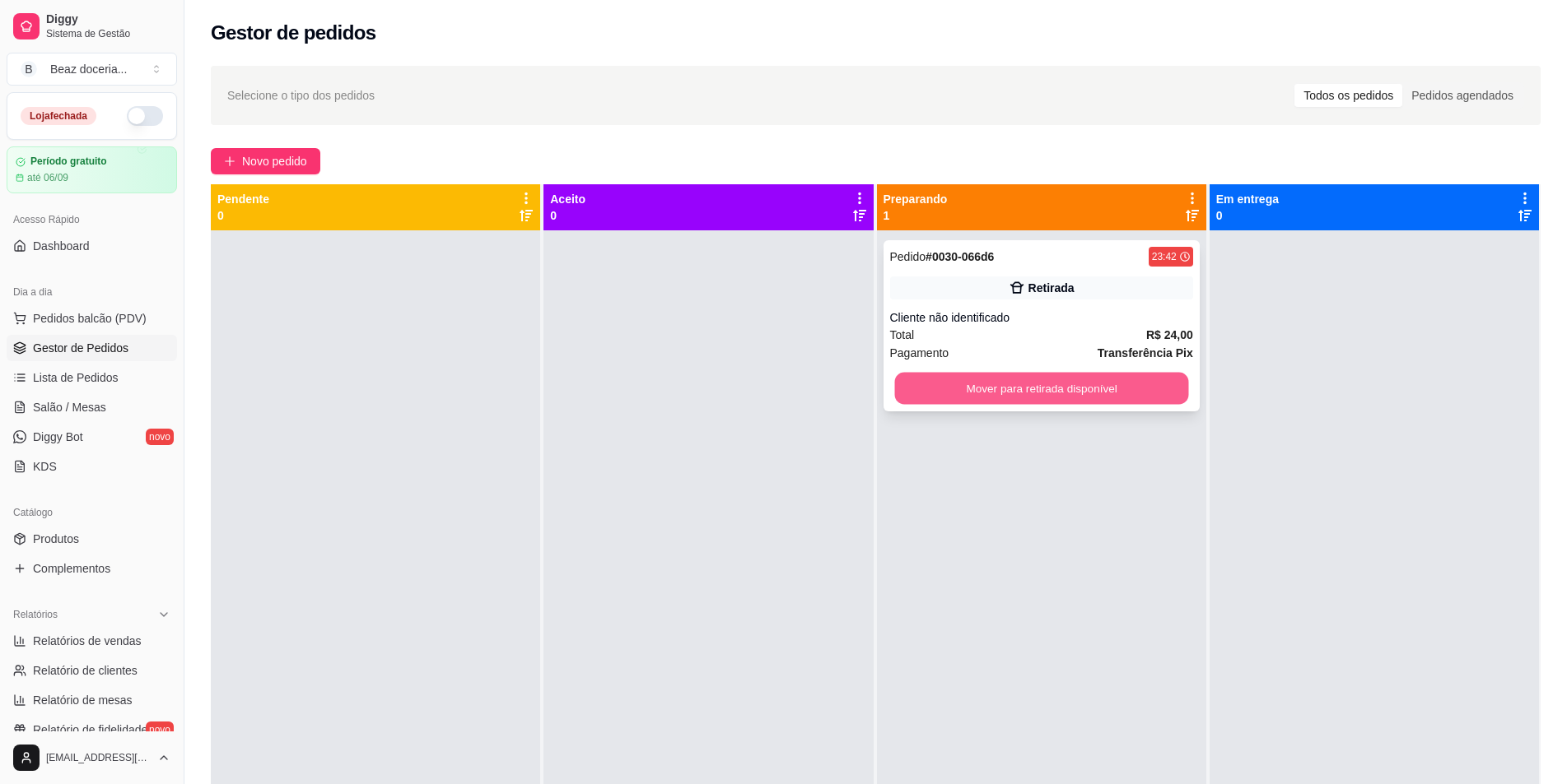
click at [1068, 378] on button "Mover para retirada disponível" at bounding box center [1040, 389] width 294 height 32
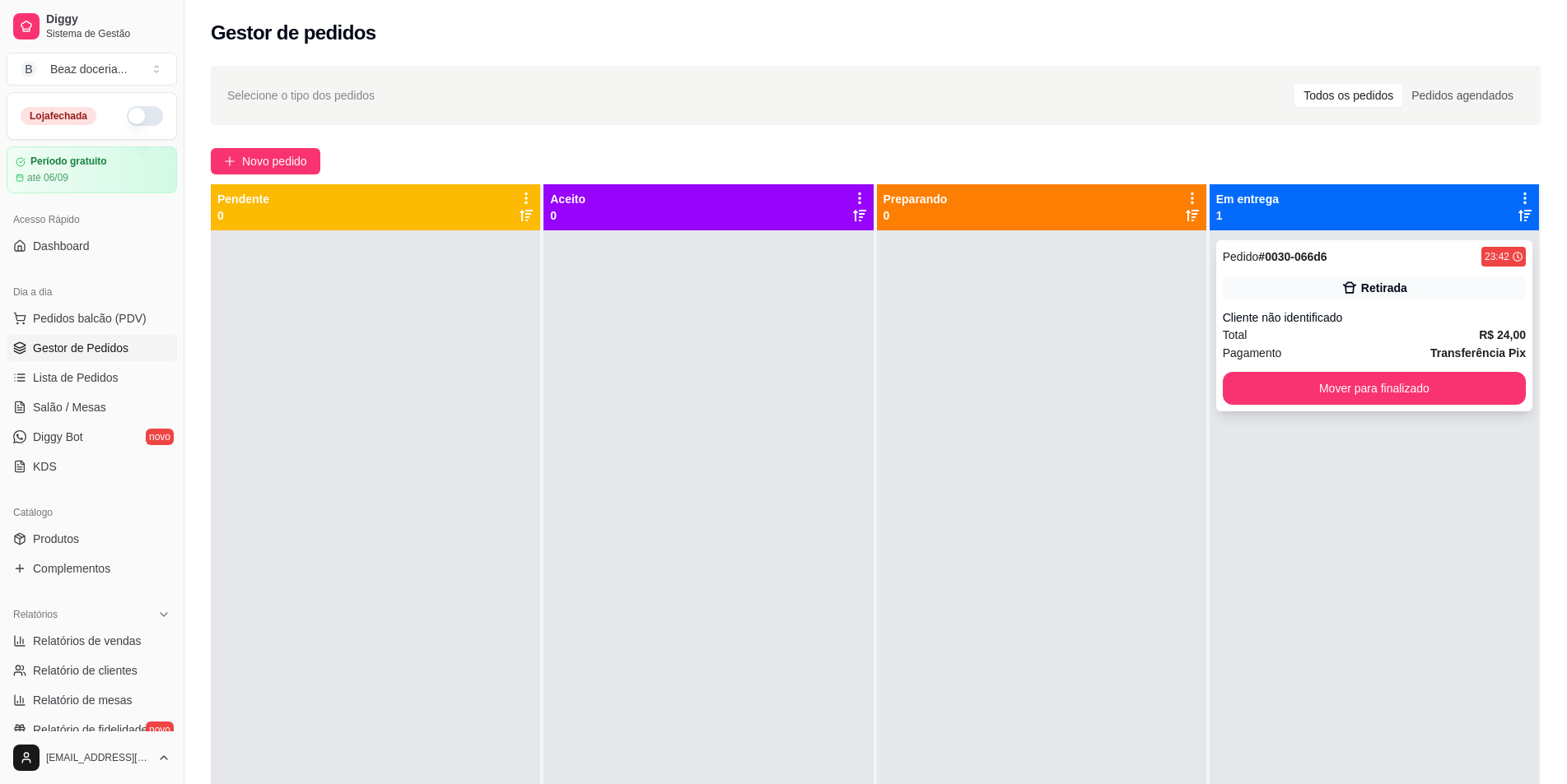
click at [1387, 296] on div "Retirada" at bounding box center [1374, 287] width 302 height 23
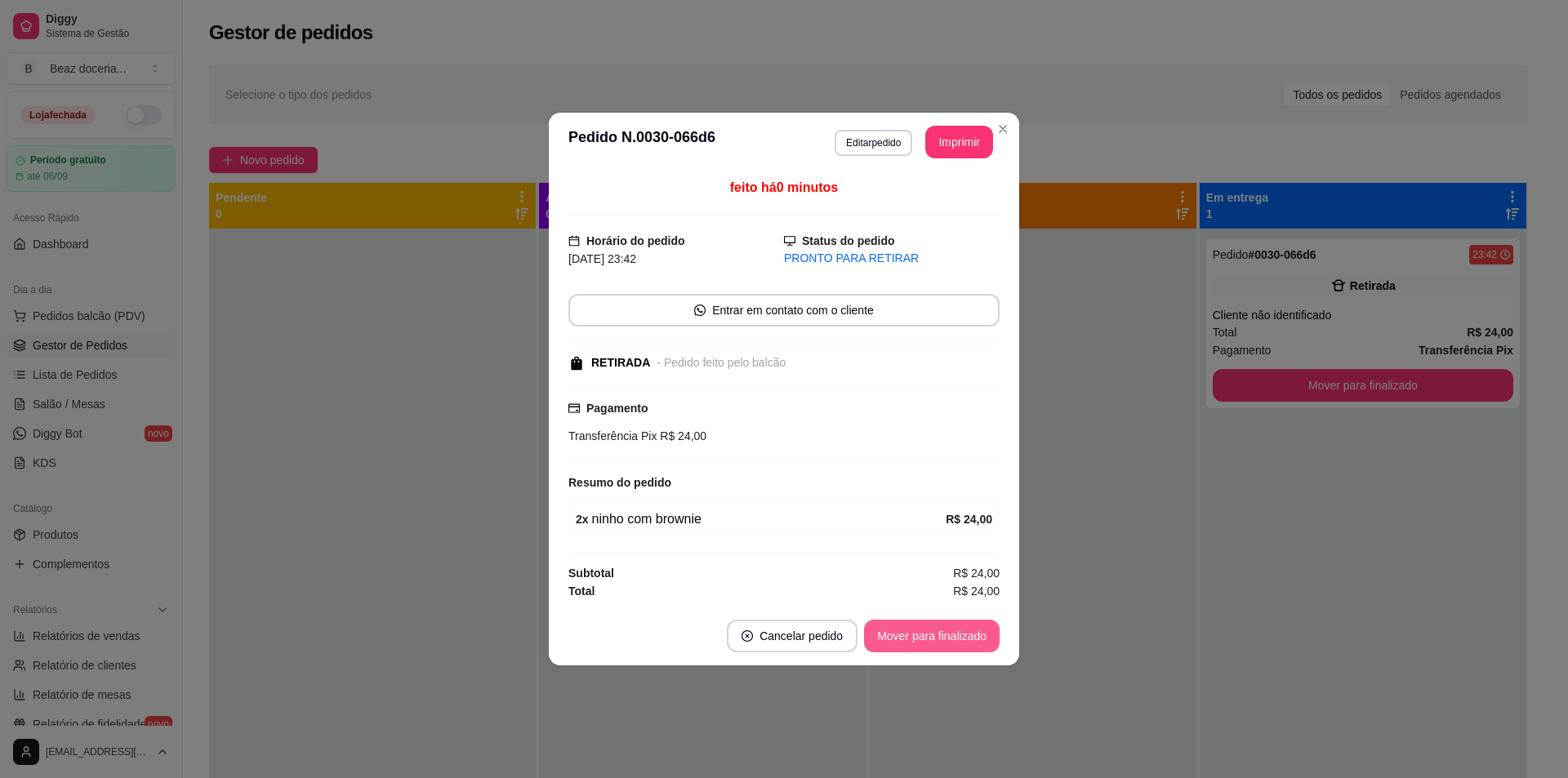
click at [902, 636] on button "Mover para finalizado" at bounding box center [932, 635] width 136 height 32
